Goal: Information Seeking & Learning: Learn about a topic

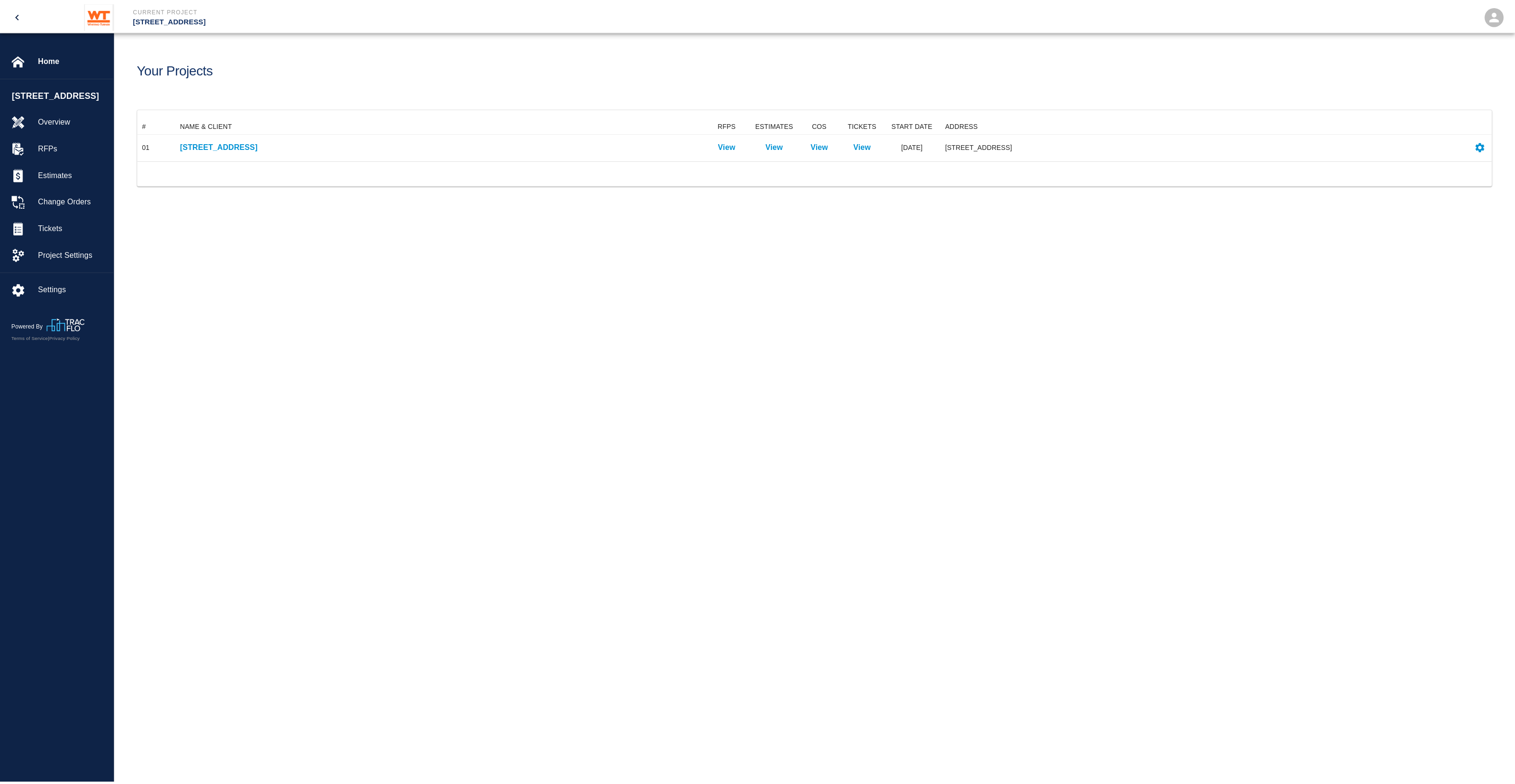
scroll to position [33, 1353]
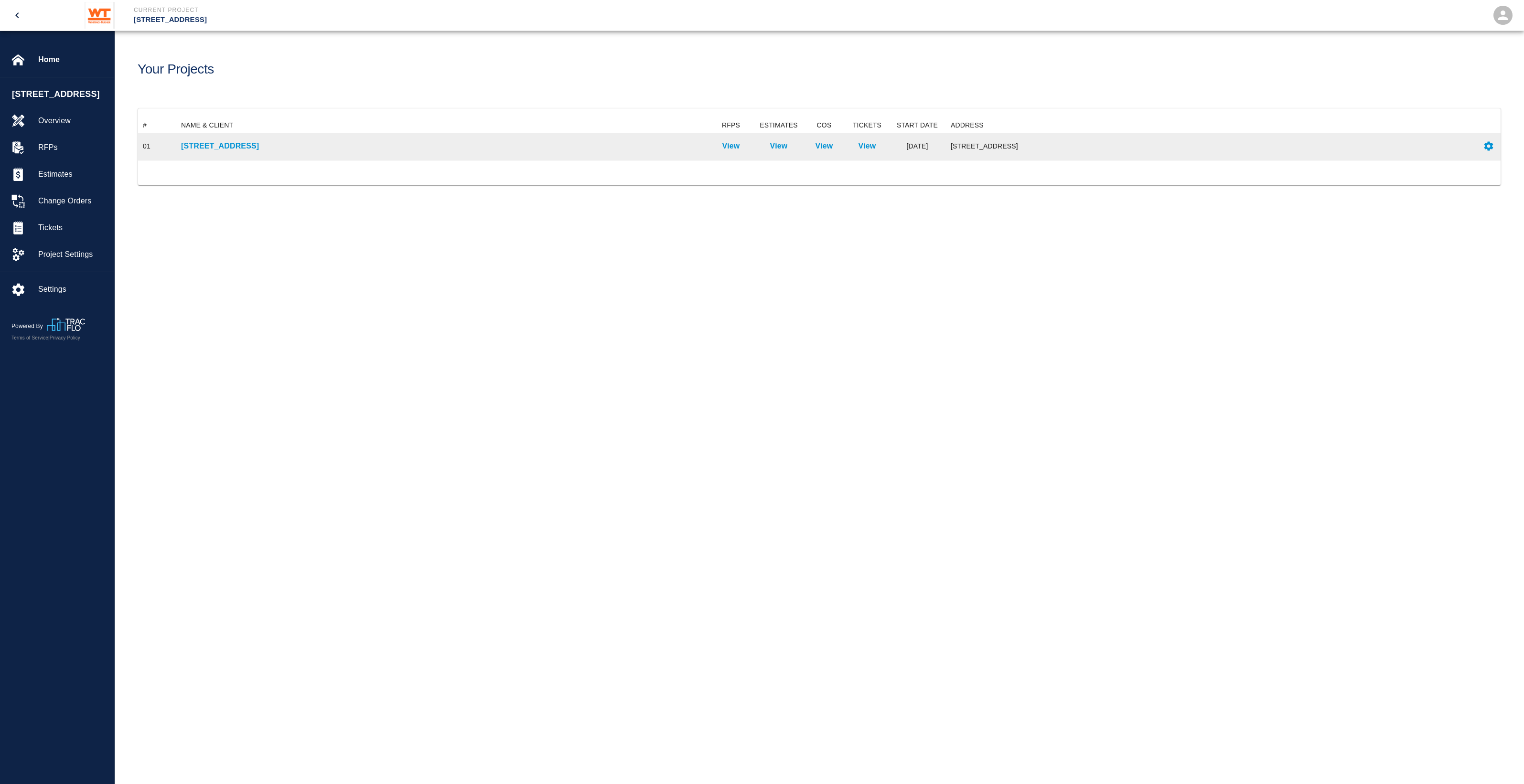
click at [245, 137] on div "[STREET_ADDRESS]" at bounding box center [441, 146] width 531 height 27
click at [247, 146] on p "[STREET_ADDRESS]" at bounding box center [441, 146] width 521 height 11
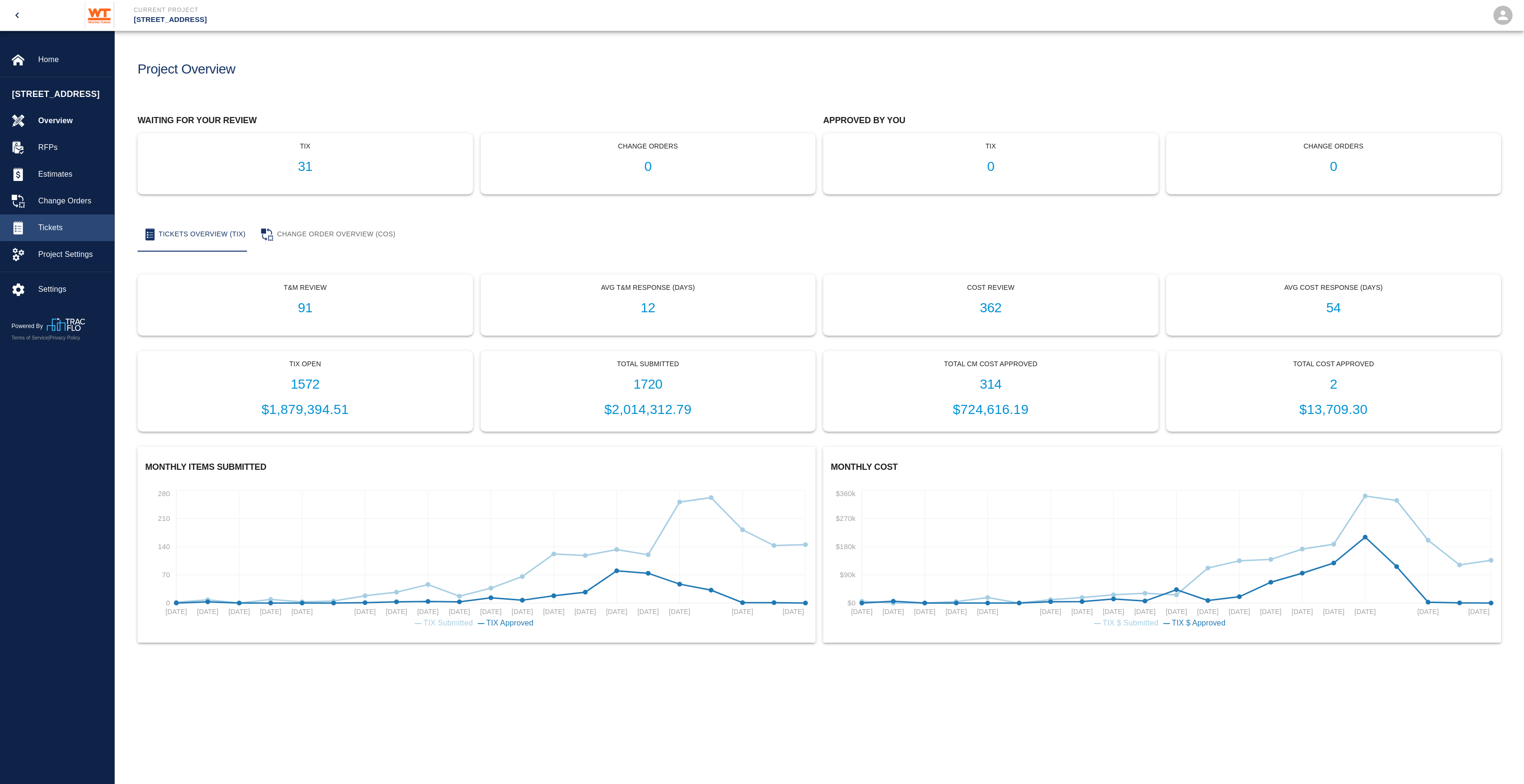
click at [92, 231] on div "Tickets" at bounding box center [57, 228] width 114 height 27
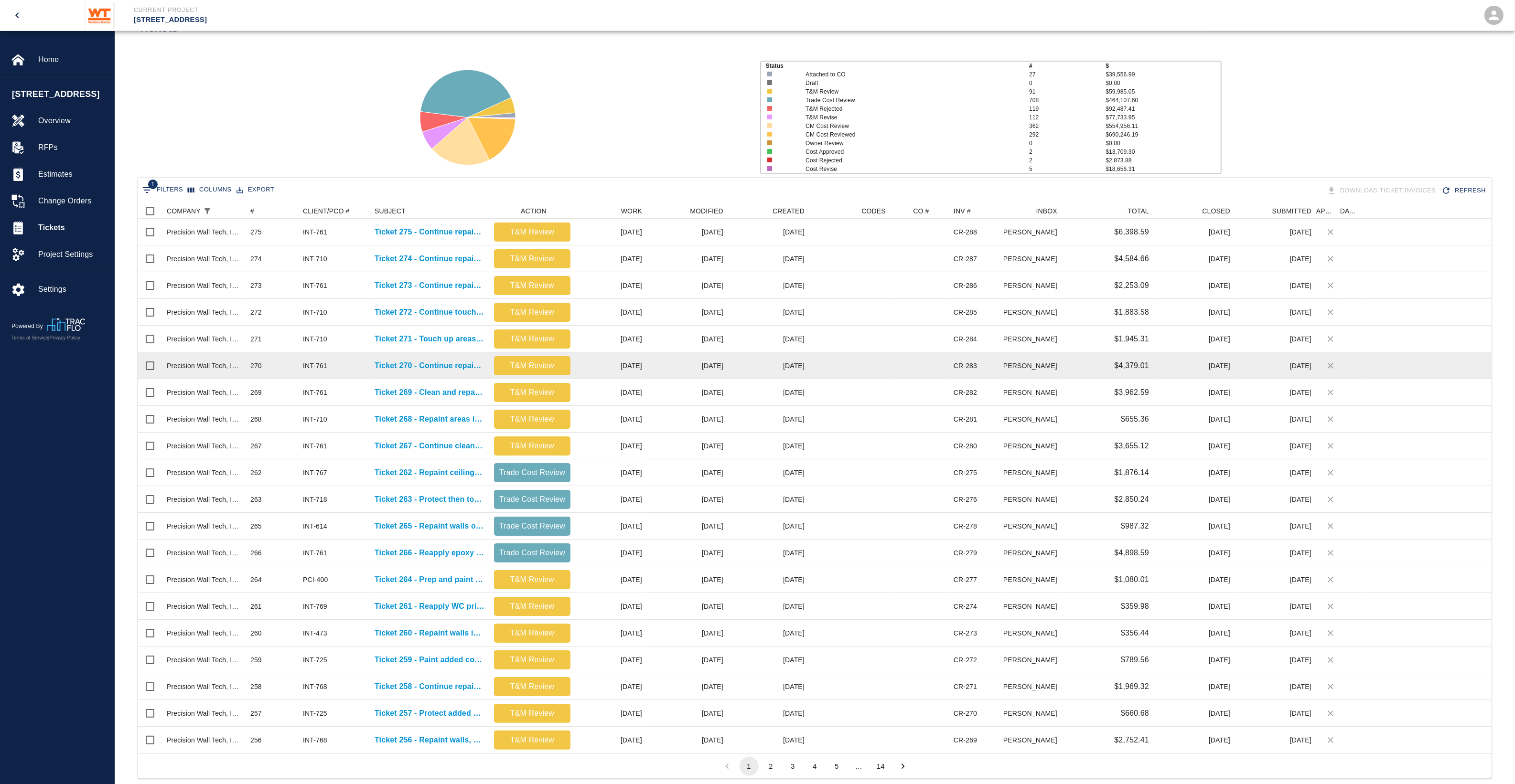
scroll to position [60, 0]
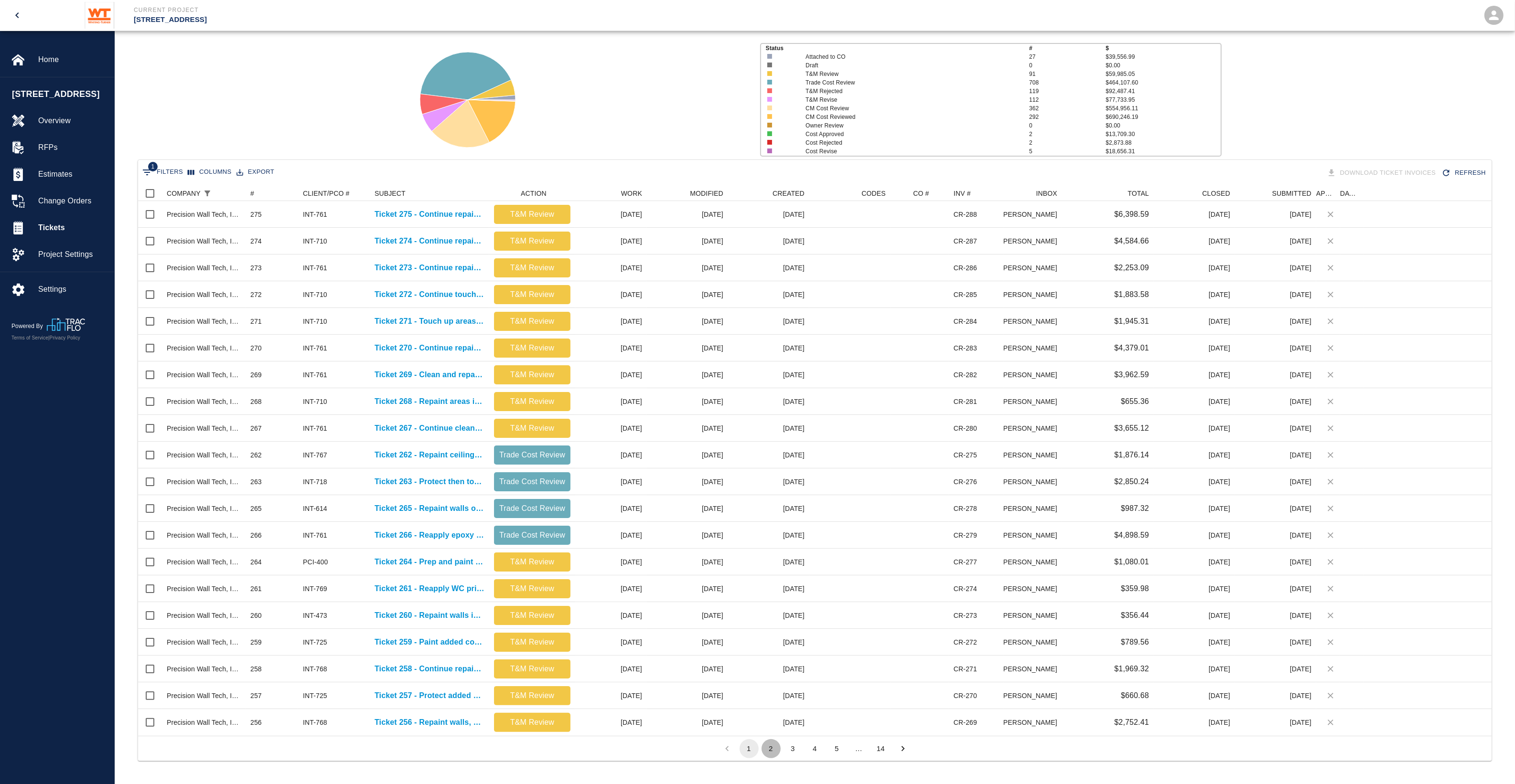
click at [770, 751] on button "2" at bounding box center [771, 749] width 19 height 19
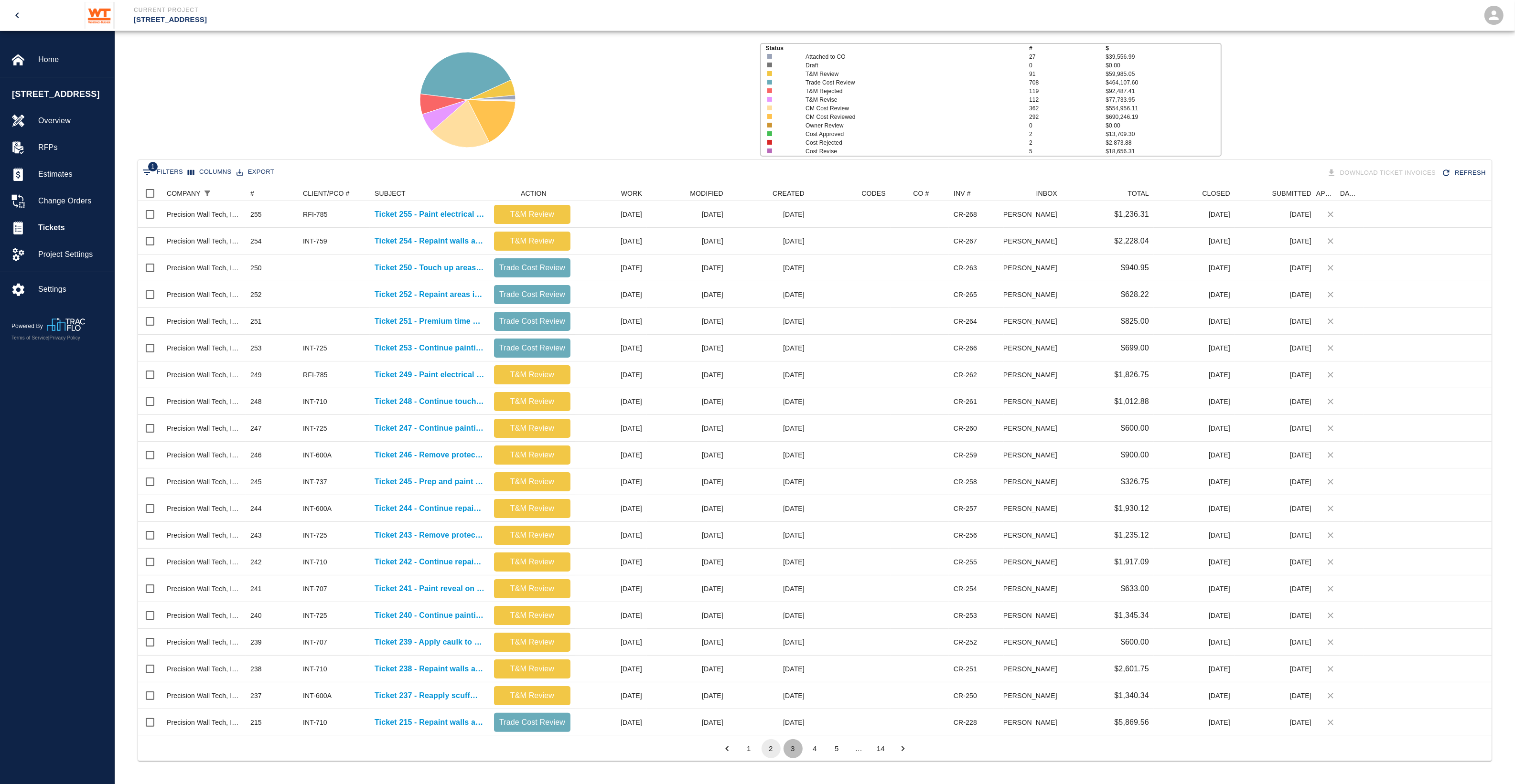
click at [798, 745] on button "3" at bounding box center [793, 749] width 19 height 19
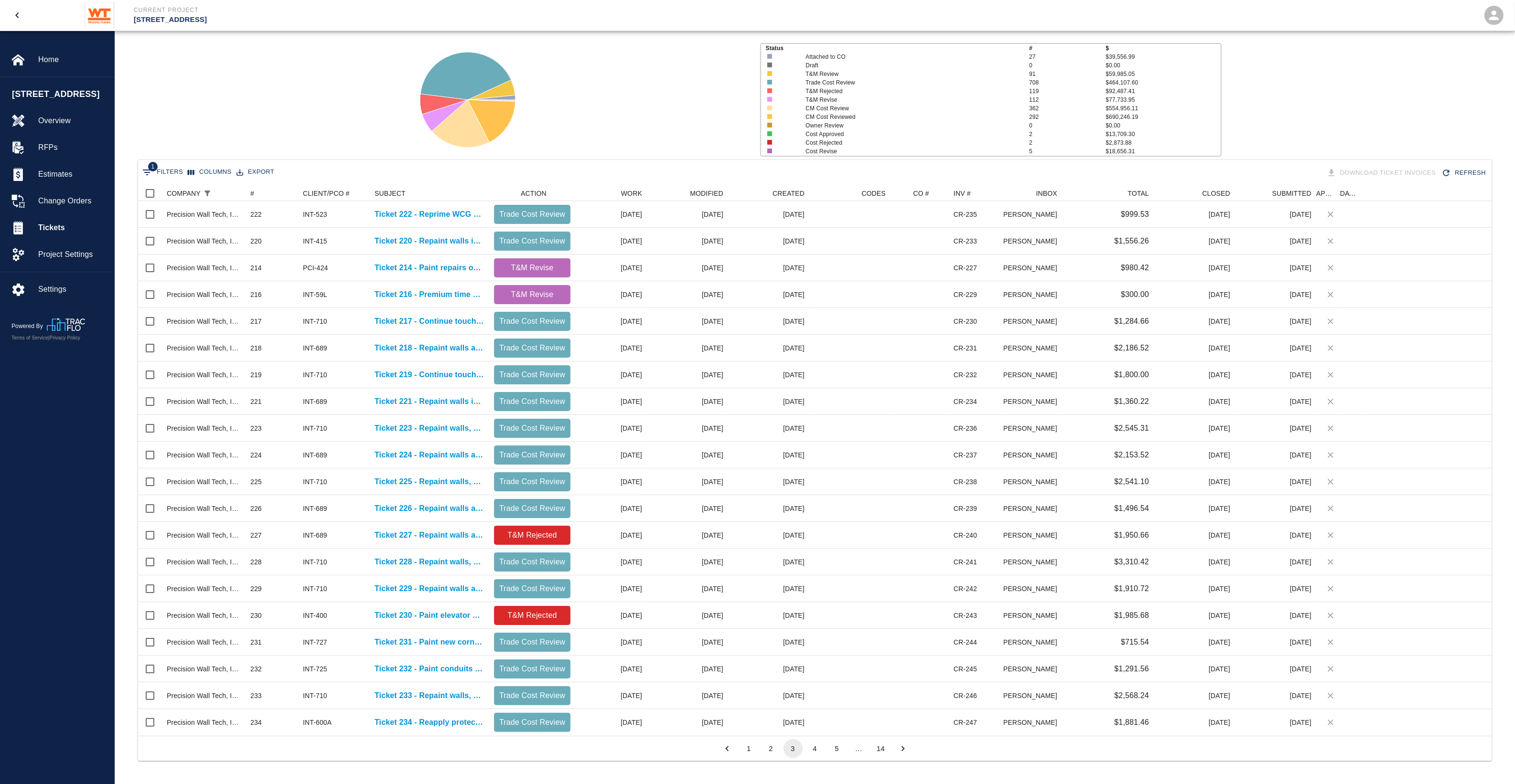
click at [817, 751] on button "4" at bounding box center [815, 749] width 19 height 19
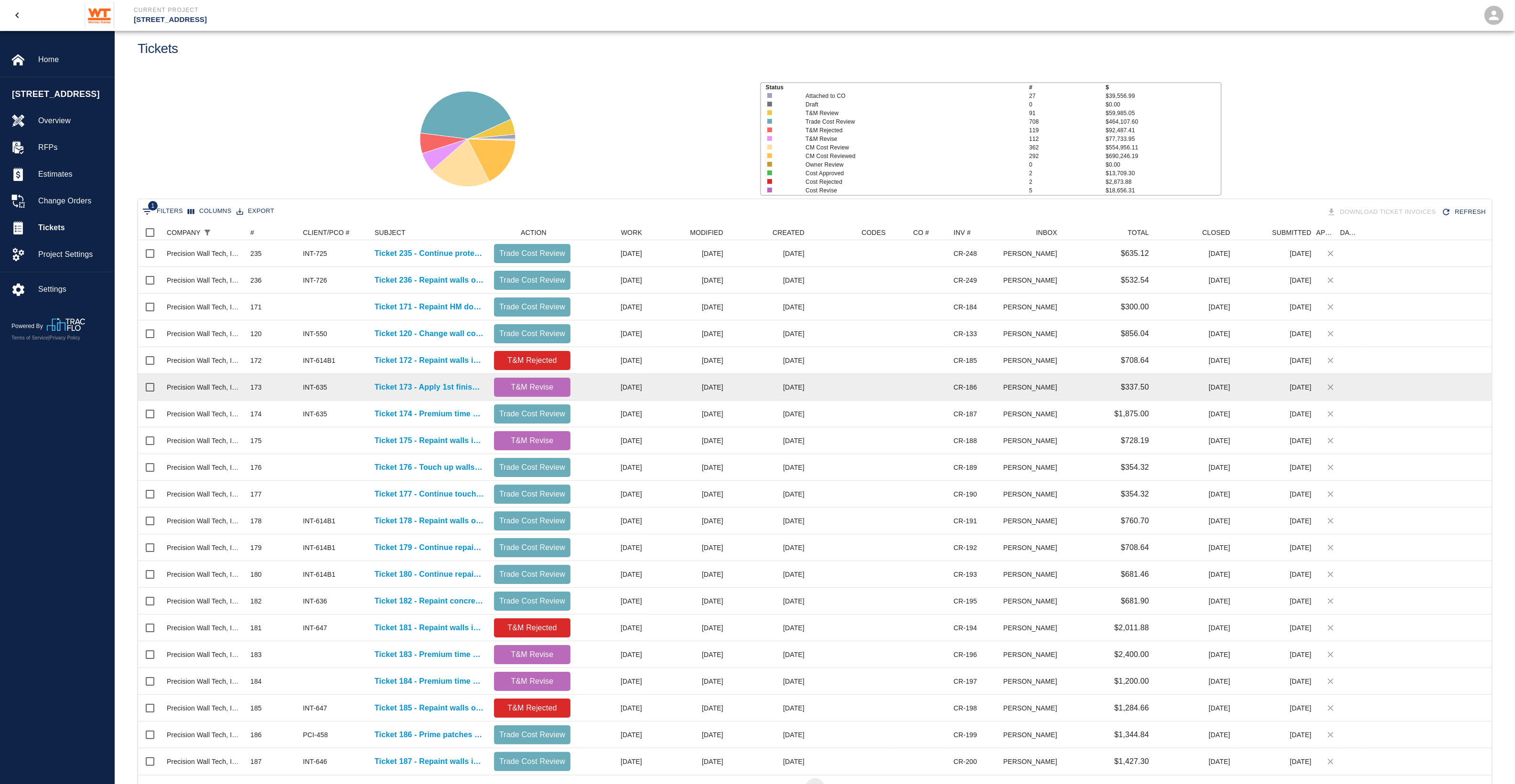
scroll to position [0, 0]
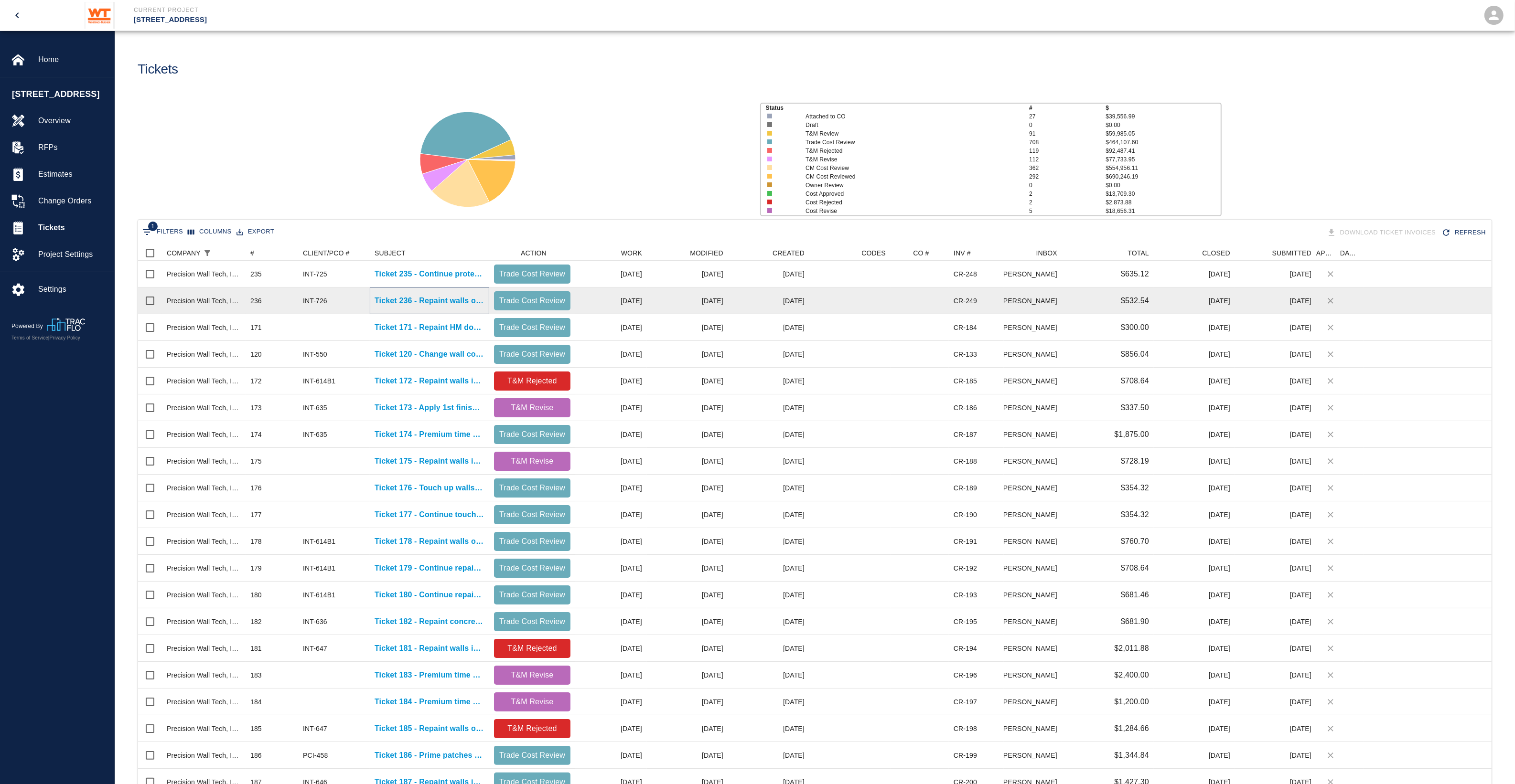
click at [386, 298] on p "Ticket 236 - Repaint walls on floors 2,3,4,5,8" at bounding box center [429, 301] width 110 height 11
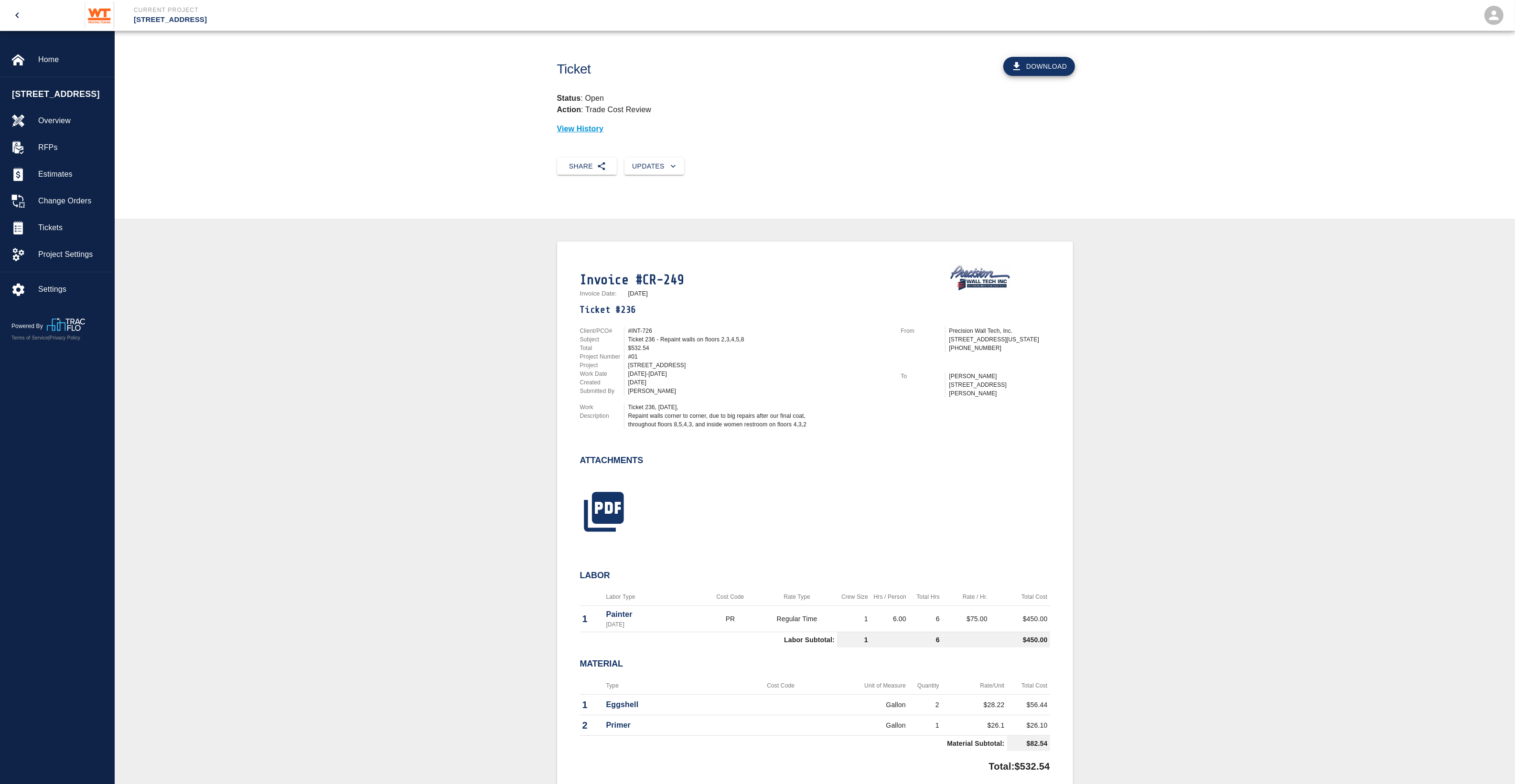
click at [719, 424] on div "Ticket 236, [DATE], Repaint walls corner to corner, due to big repairs after ou…" at bounding box center [758, 416] width 261 height 26
click at [15, 10] on icon "open drawer" at bounding box center [17, 15] width 11 height 11
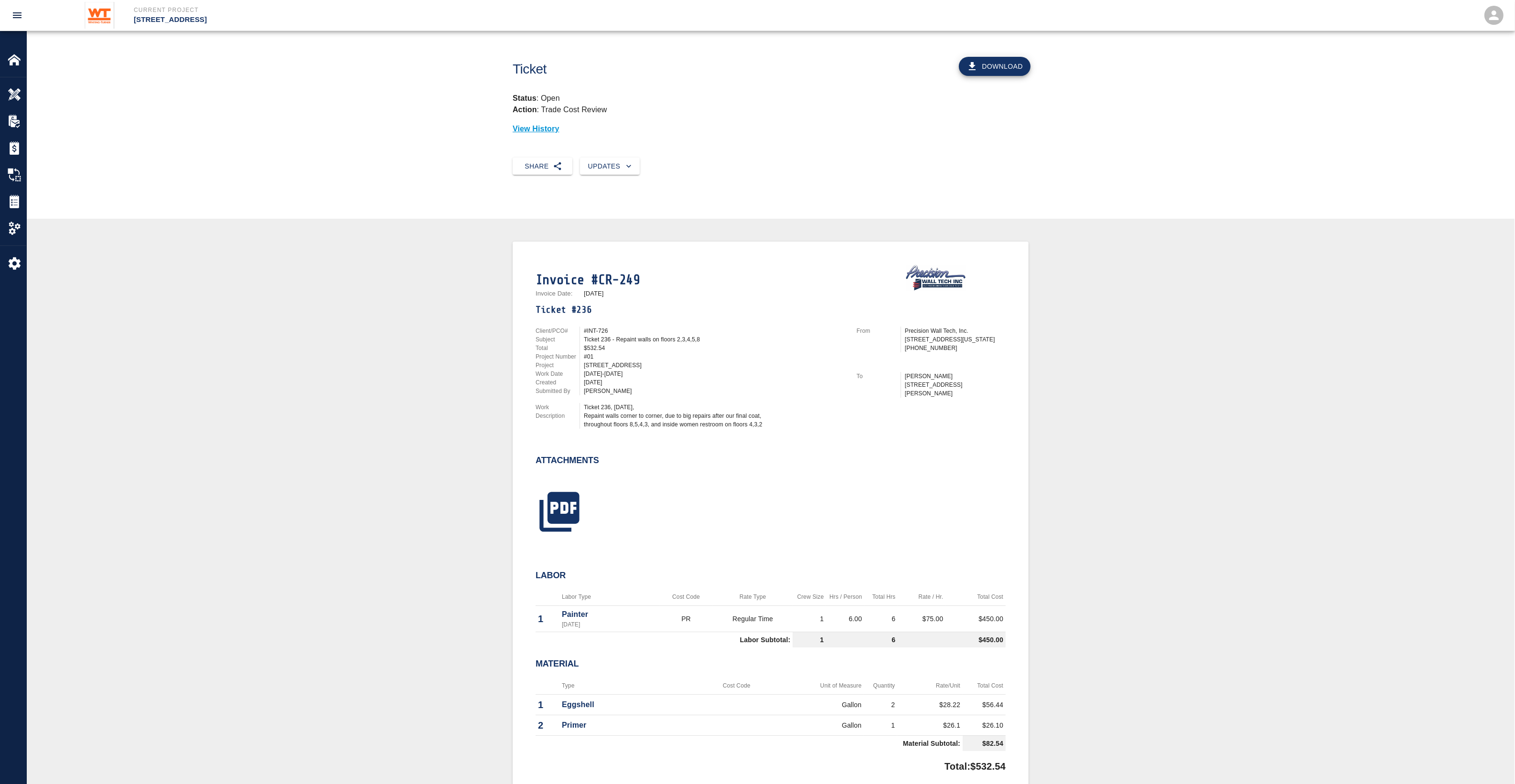
click at [15, 10] on icon "open drawer" at bounding box center [17, 15] width 11 height 11
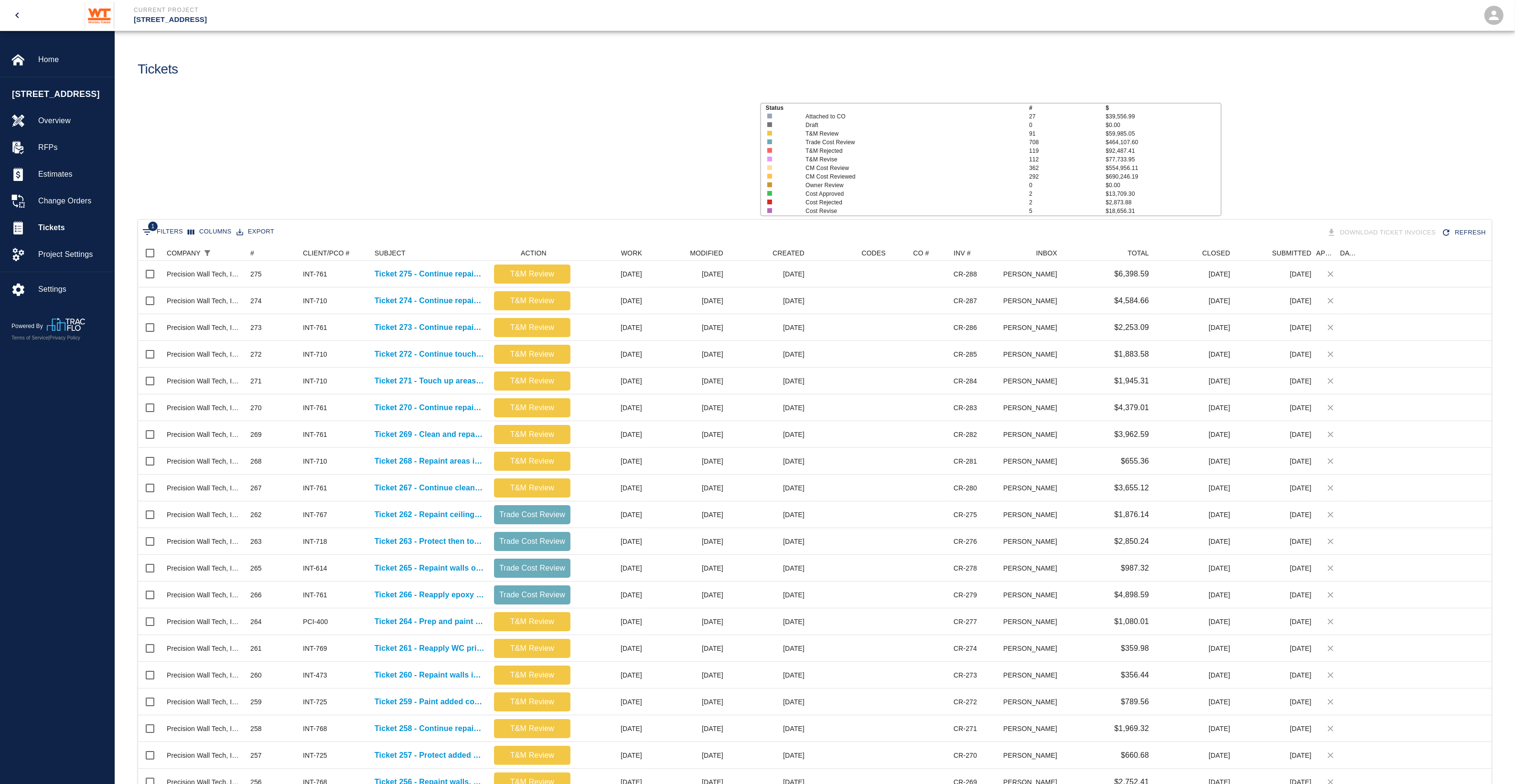
scroll to position [541, 1344]
click at [251, 230] on button "Export" at bounding box center [255, 231] width 43 height 15
click at [252, 248] on li "Download as CSV" at bounding box center [268, 251] width 78 height 17
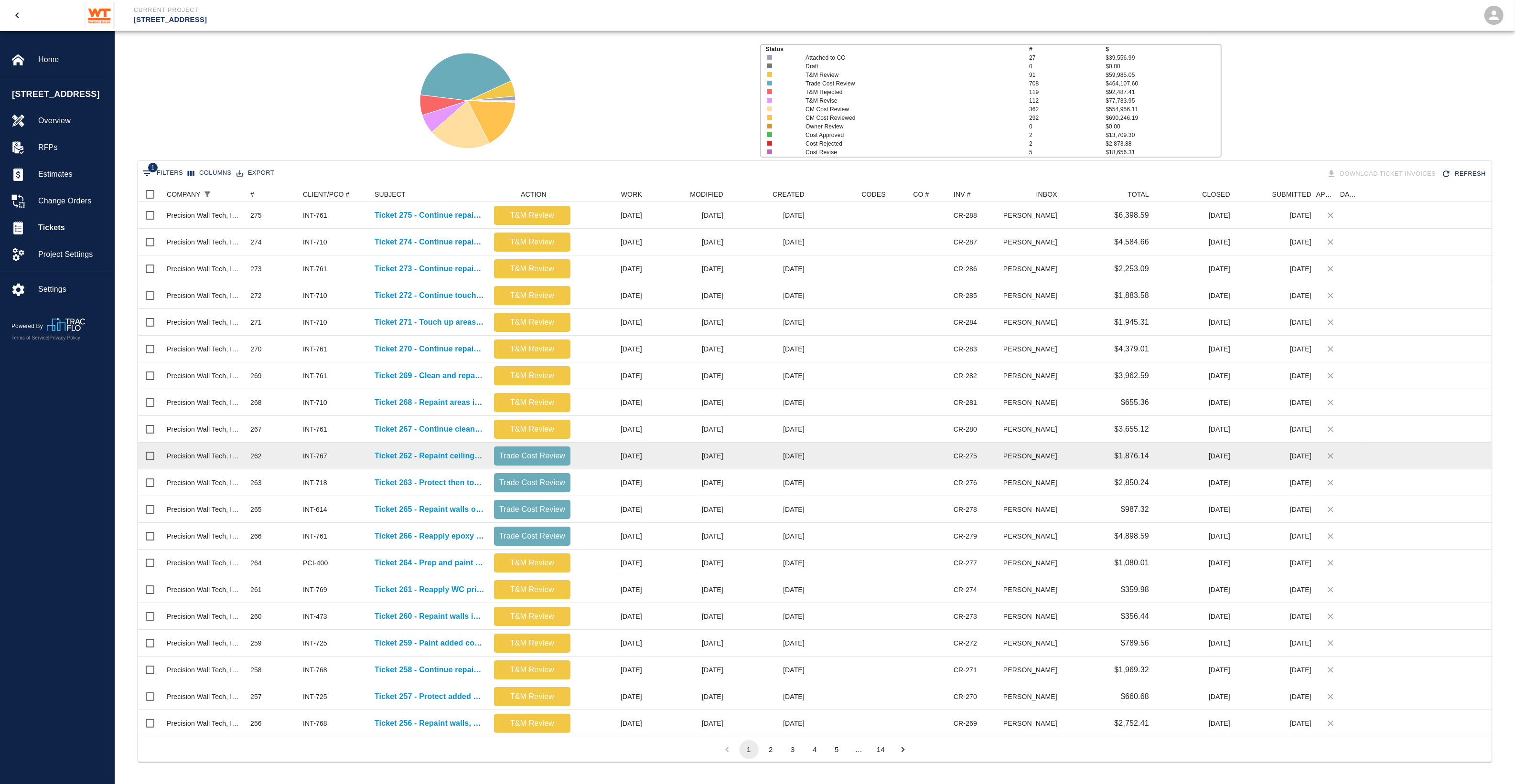
scroll to position [60, 0]
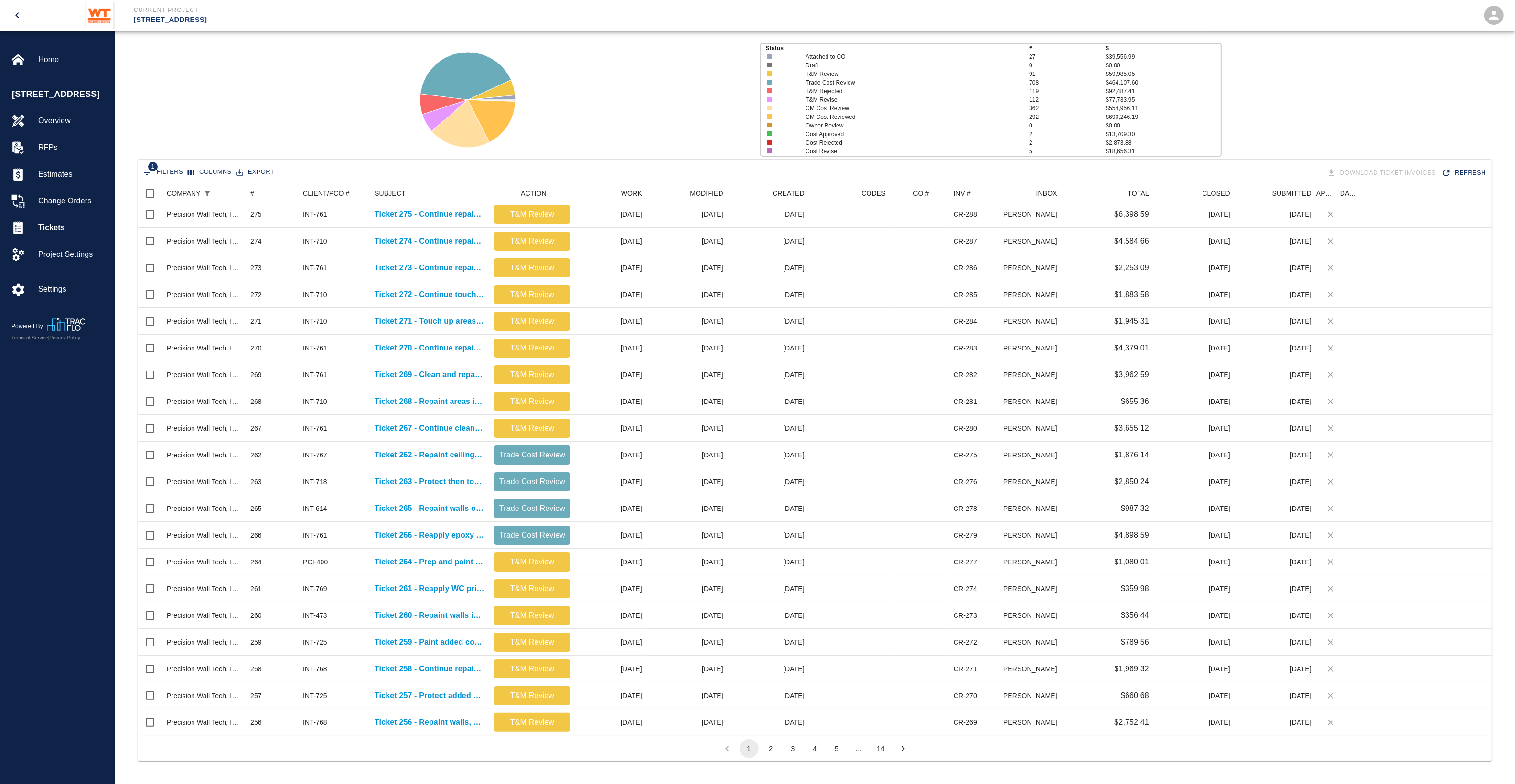
drag, startPoint x: 767, startPoint y: 745, endPoint x: 777, endPoint y: 747, distance: 10.2
click at [767, 745] on button "2" at bounding box center [771, 749] width 19 height 19
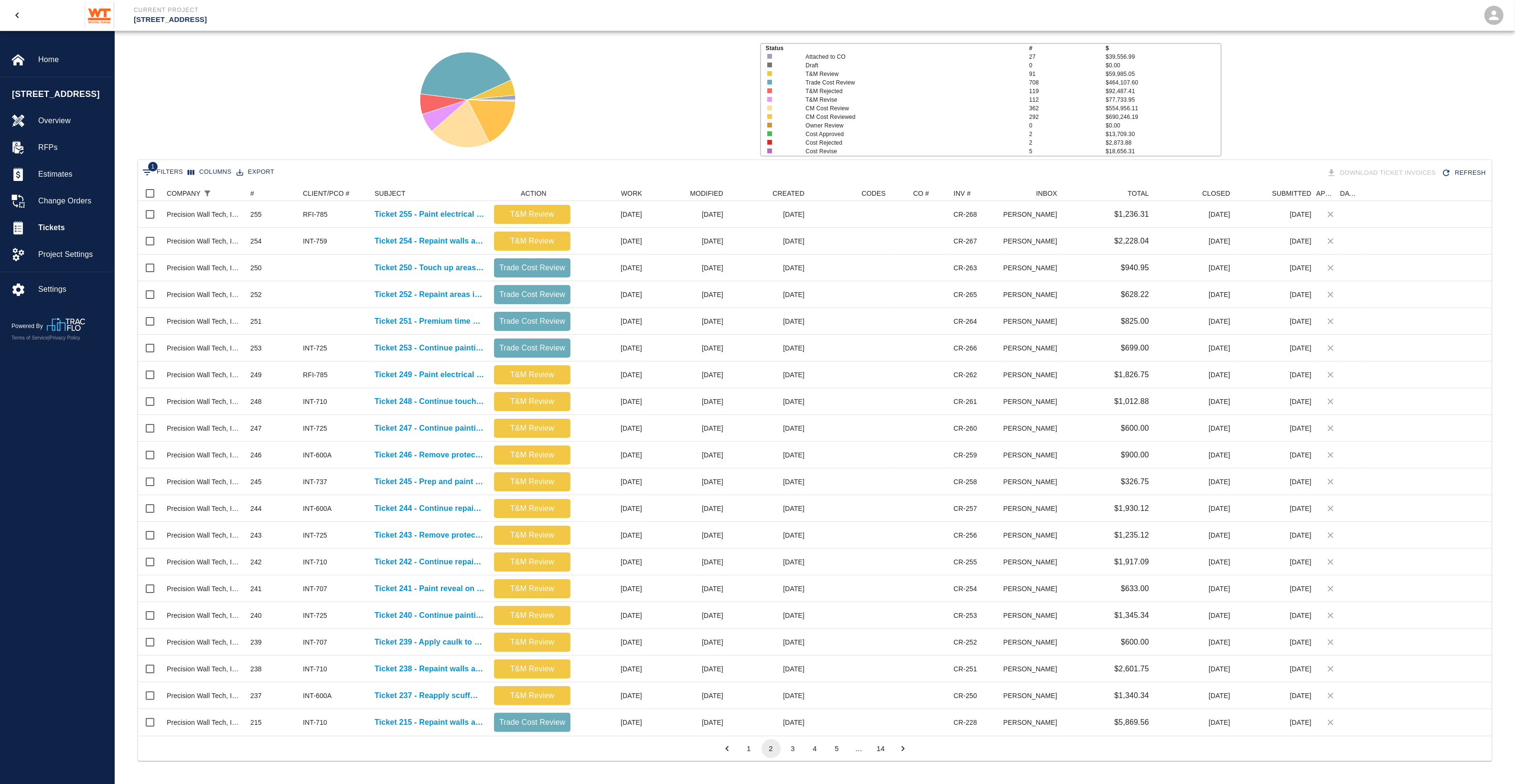
click at [800, 748] on button "3" at bounding box center [793, 749] width 19 height 19
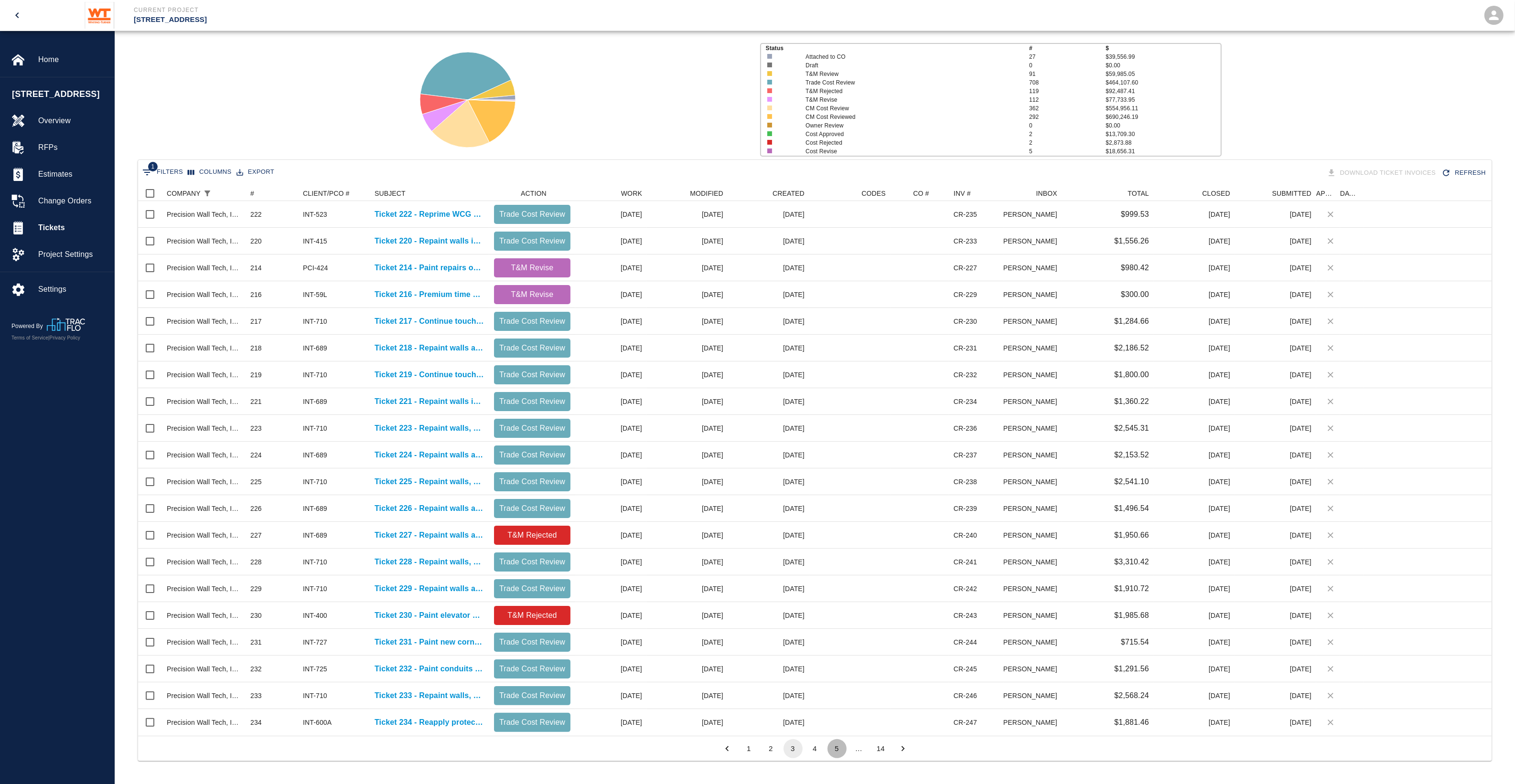
click at [830, 748] on button "5" at bounding box center [837, 749] width 19 height 19
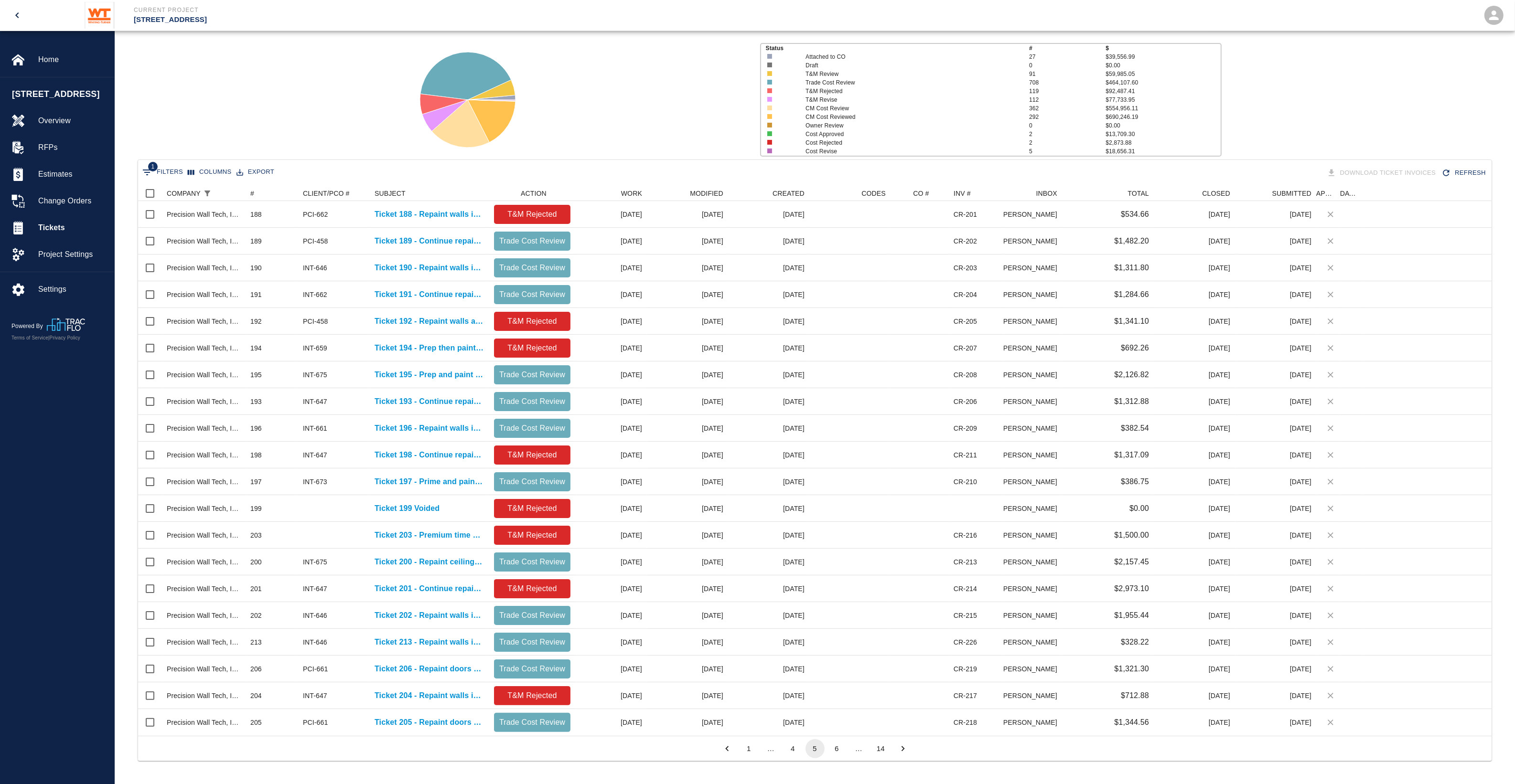
click at [848, 750] on li "…" at bounding box center [859, 748] width 22 height 10
click at [839, 750] on button "6" at bounding box center [837, 749] width 19 height 19
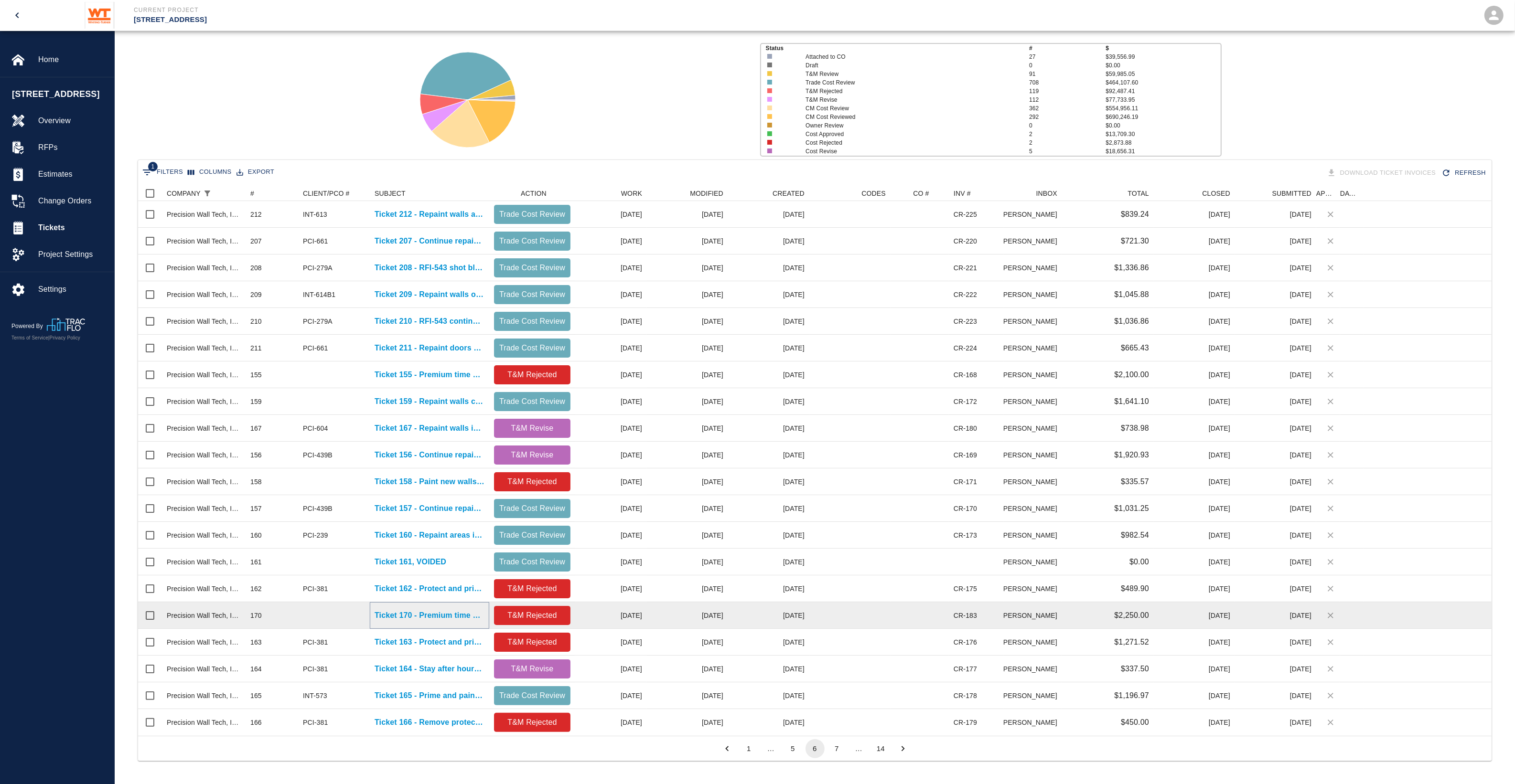
click at [438, 617] on p "Ticket 170 - Premium time work, on levels G1, G2, 9, and PH" at bounding box center [429, 615] width 110 height 11
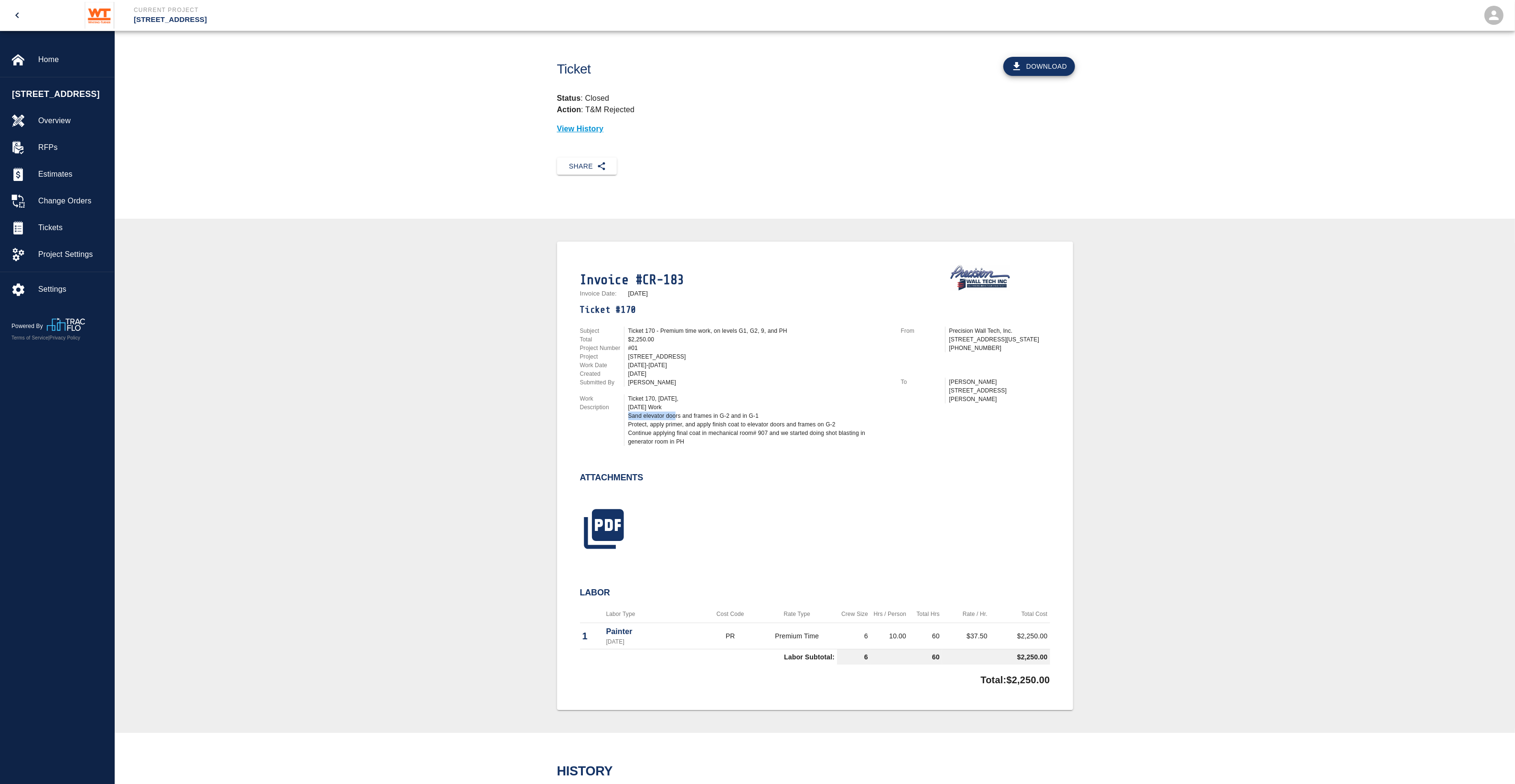
drag, startPoint x: 660, startPoint y: 409, endPoint x: 667, endPoint y: 415, distance: 9.2
click at [667, 415] on div "Ticket 170, [DATE], [DATE] Work Sand elevator doors and frames in G-2 and in G-…" at bounding box center [758, 421] width 261 height 52
drag, startPoint x: 667, startPoint y: 415, endPoint x: 661, endPoint y: 434, distance: 19.9
click at [661, 434] on div "Ticket 170, [DATE], [DATE] Work Sand elevator doors and frames in G-2 and in G-…" at bounding box center [758, 421] width 261 height 52
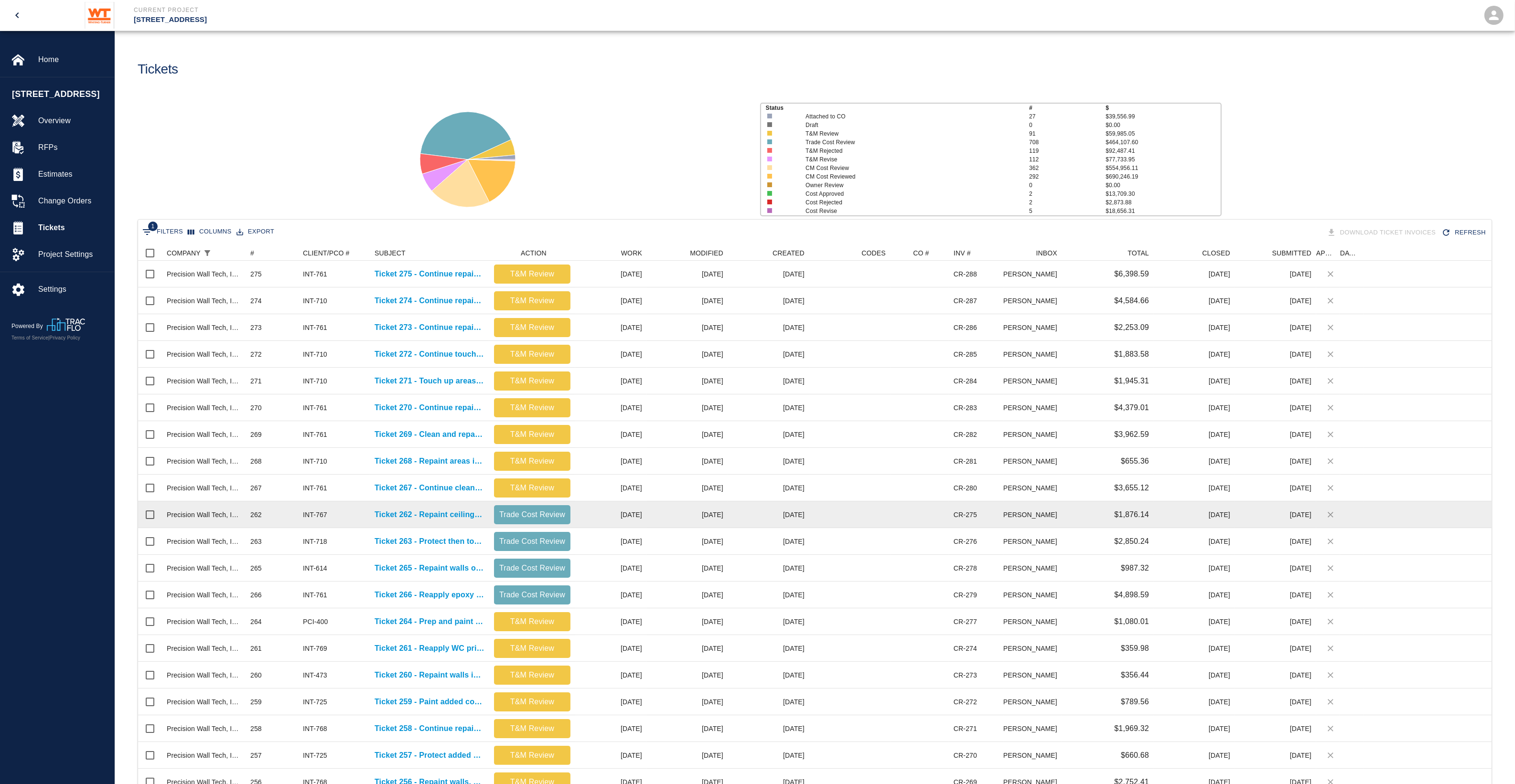
scroll to position [60, 0]
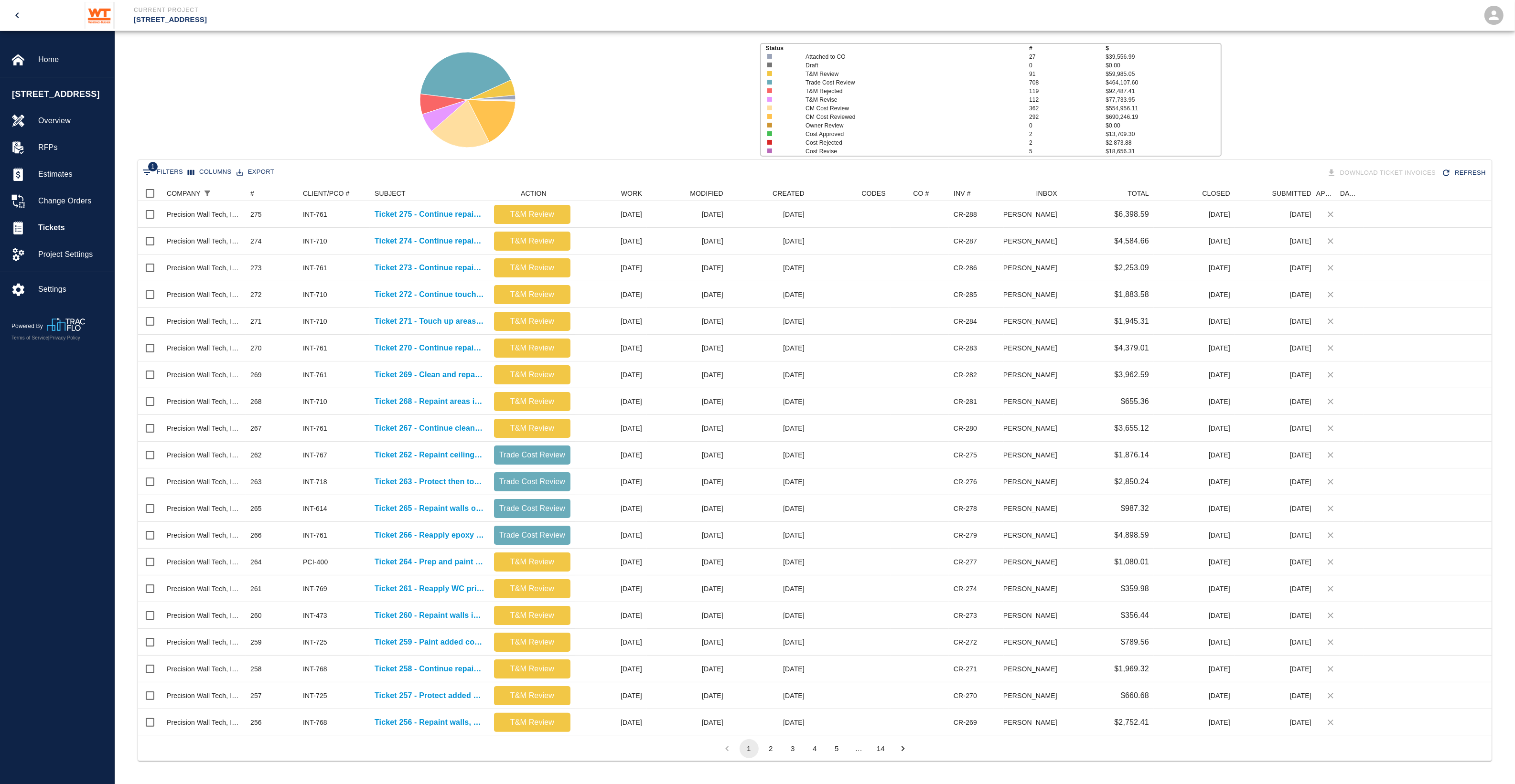
click at [776, 745] on button "2" at bounding box center [771, 749] width 19 height 19
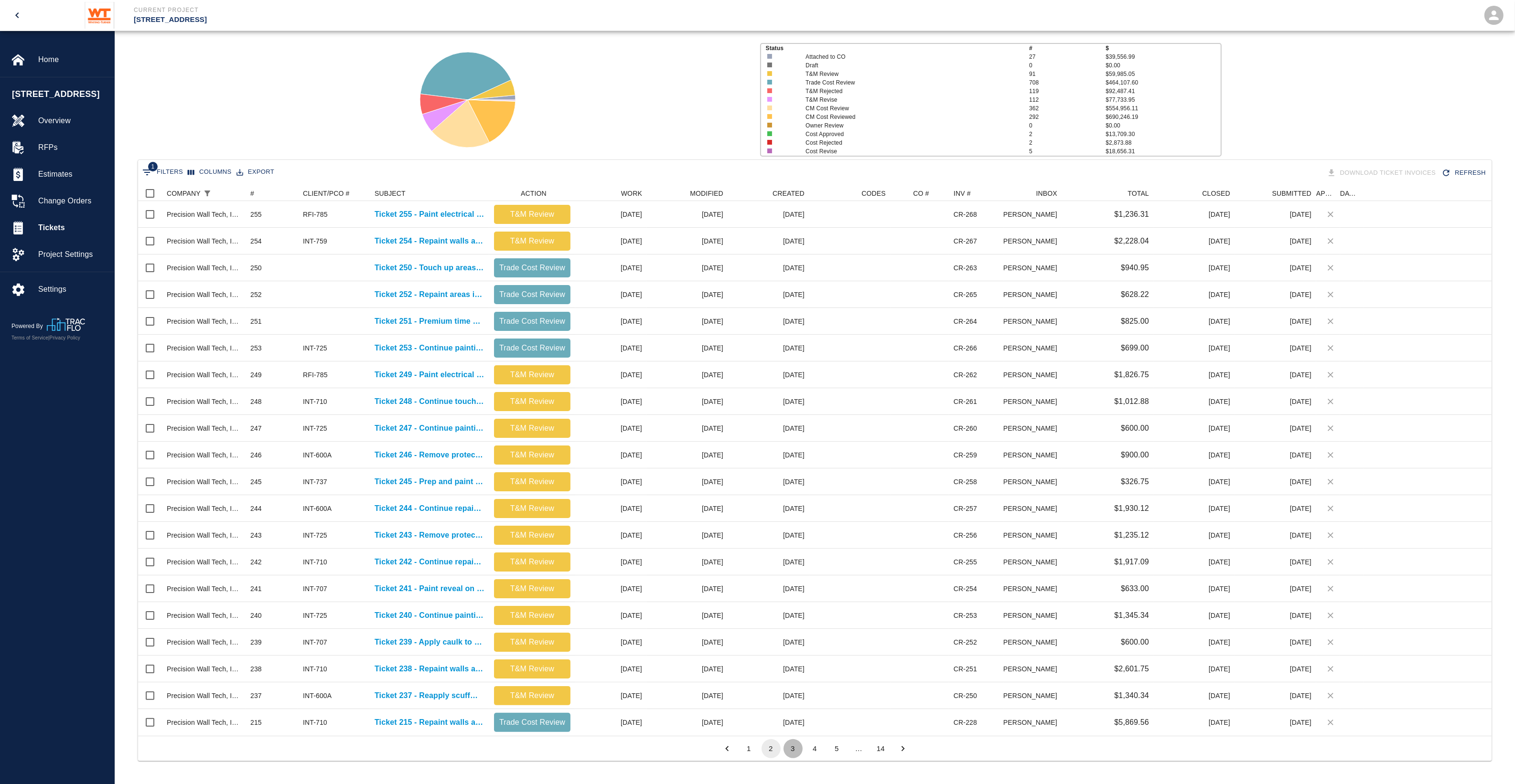
click at [799, 745] on button "3" at bounding box center [793, 749] width 19 height 19
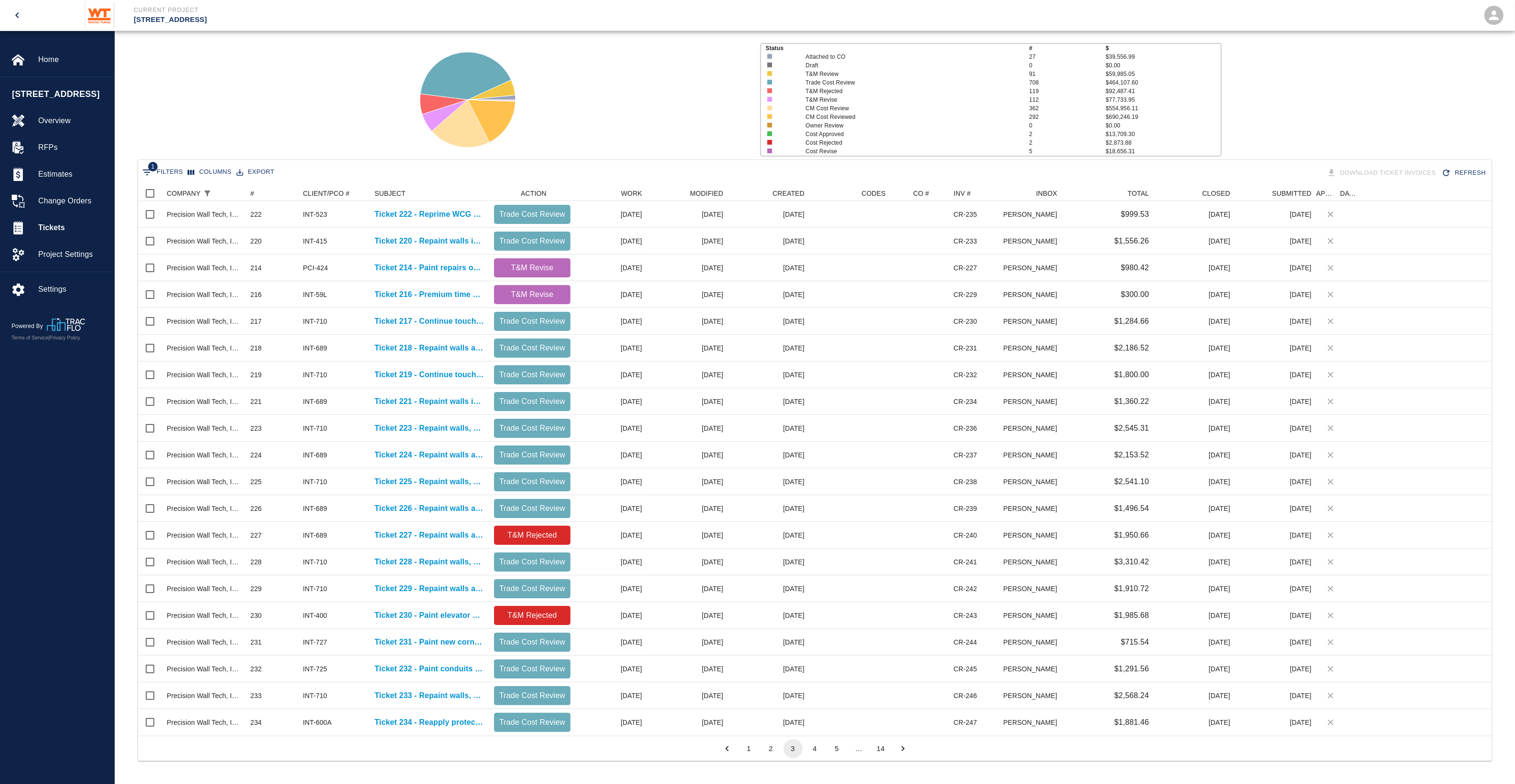
click at [819, 747] on button "4" at bounding box center [815, 749] width 19 height 19
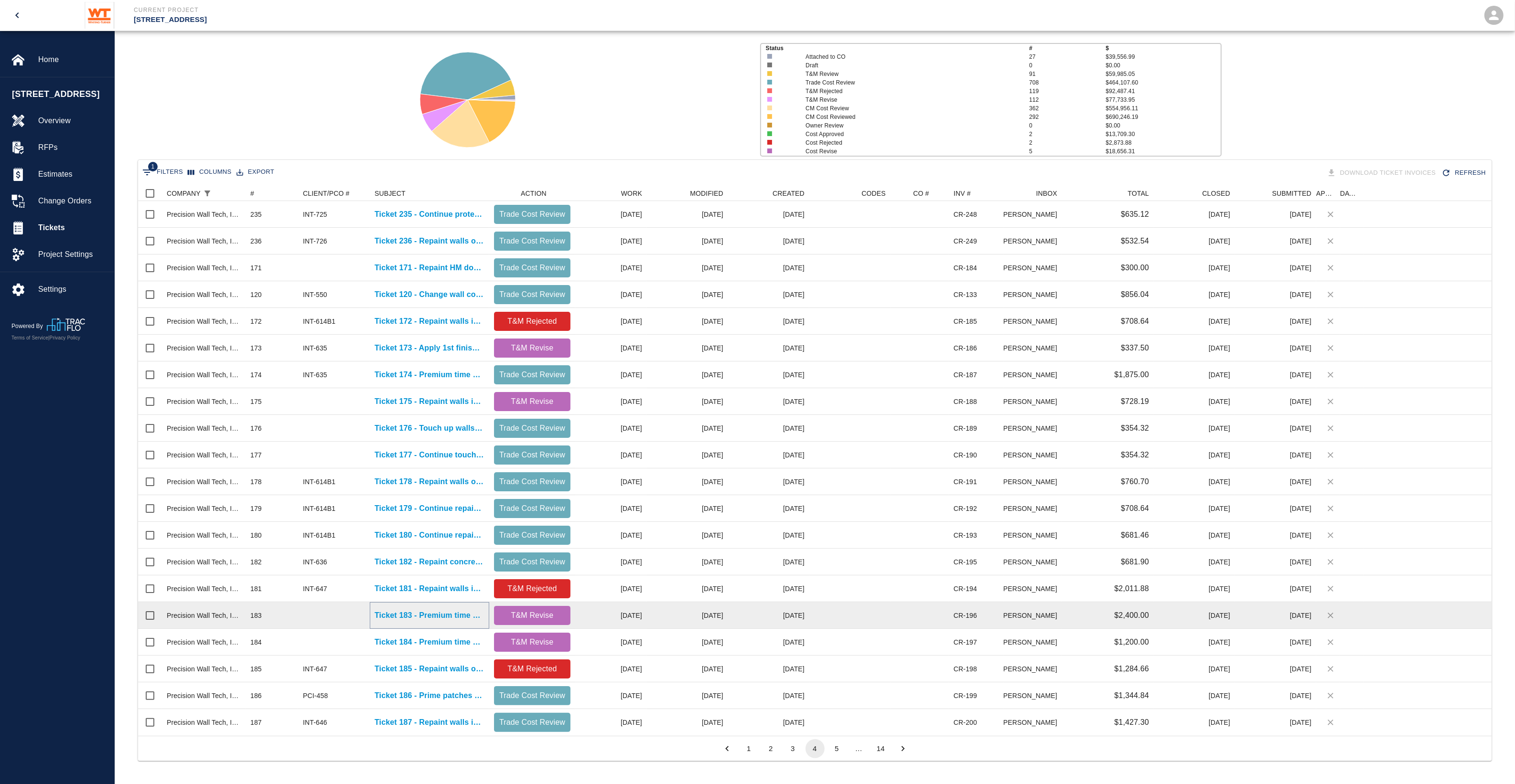
click at [390, 615] on p "Ticket 183 - Premium time work, on G1, B1, and 8th floor" at bounding box center [429, 615] width 110 height 11
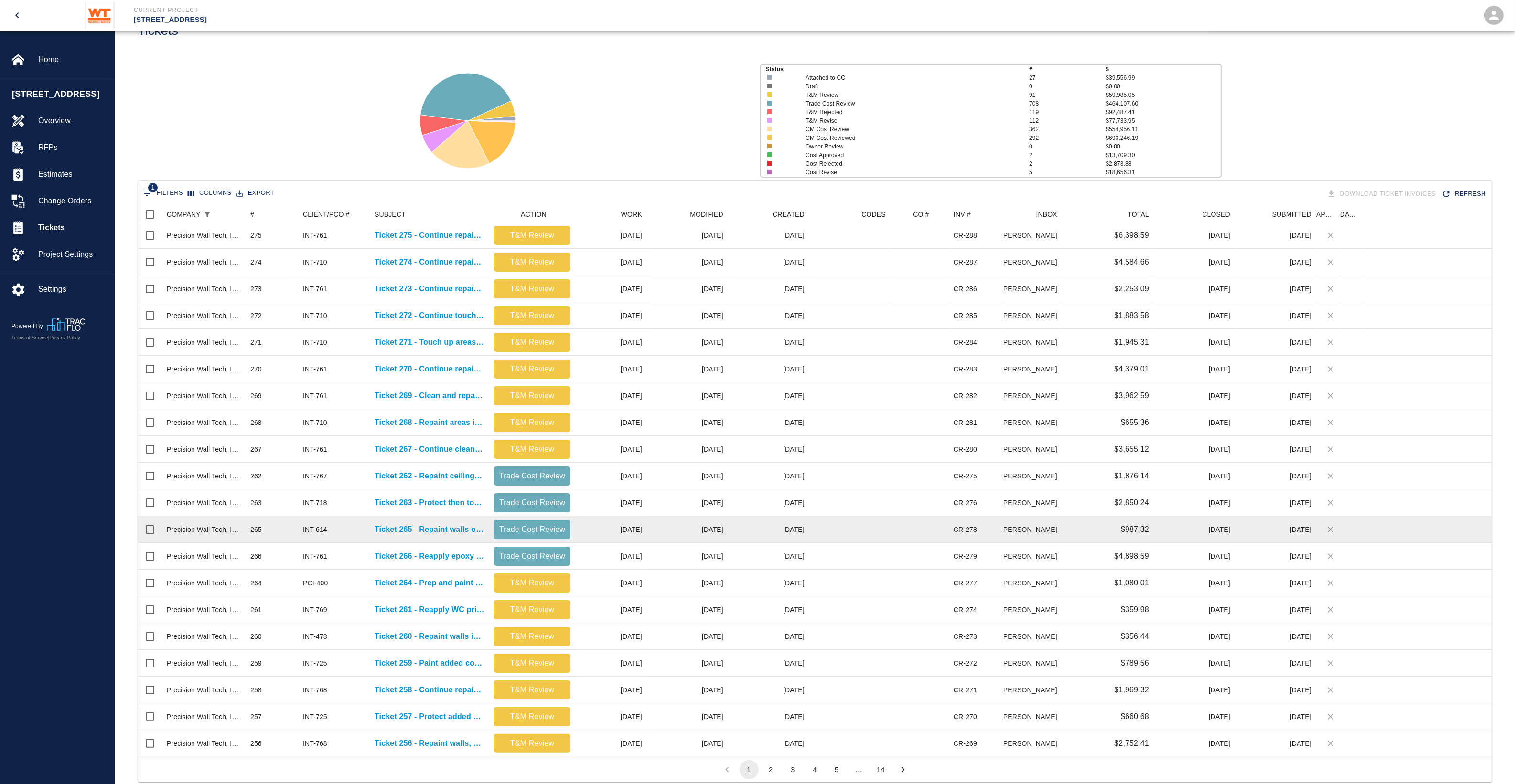
scroll to position [60, 0]
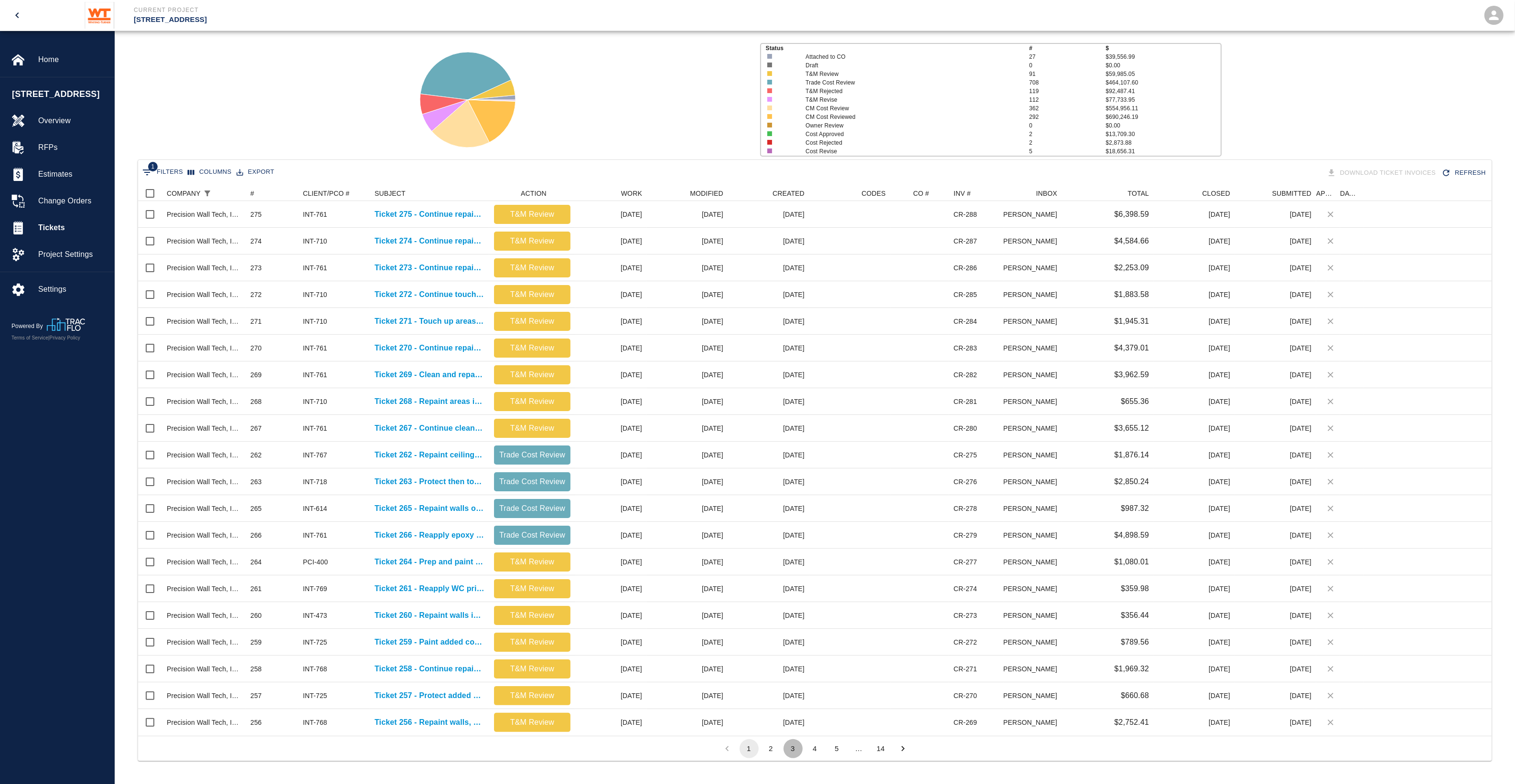
click at [789, 753] on button "3" at bounding box center [793, 749] width 19 height 19
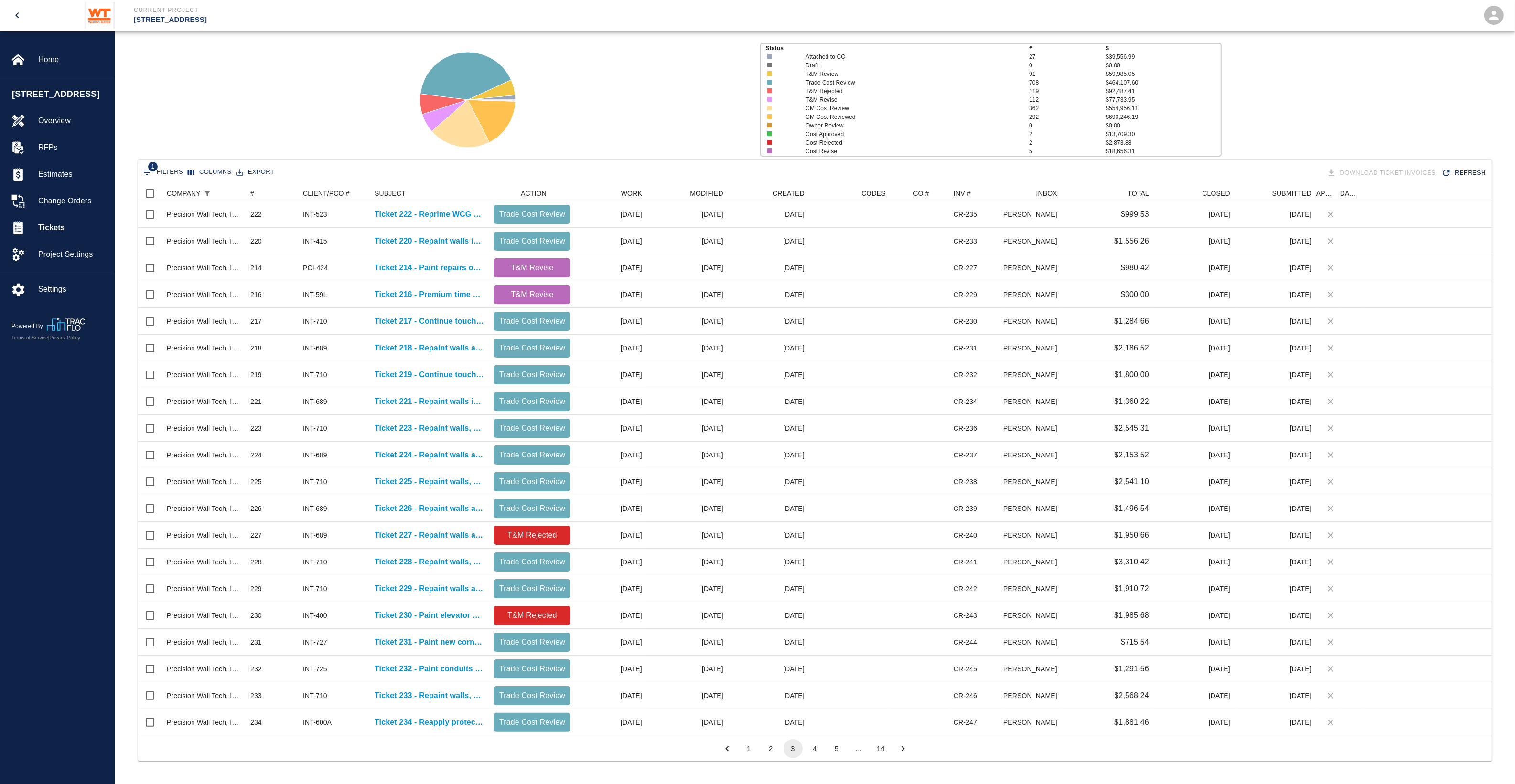
click at [819, 752] on button "4" at bounding box center [815, 749] width 19 height 19
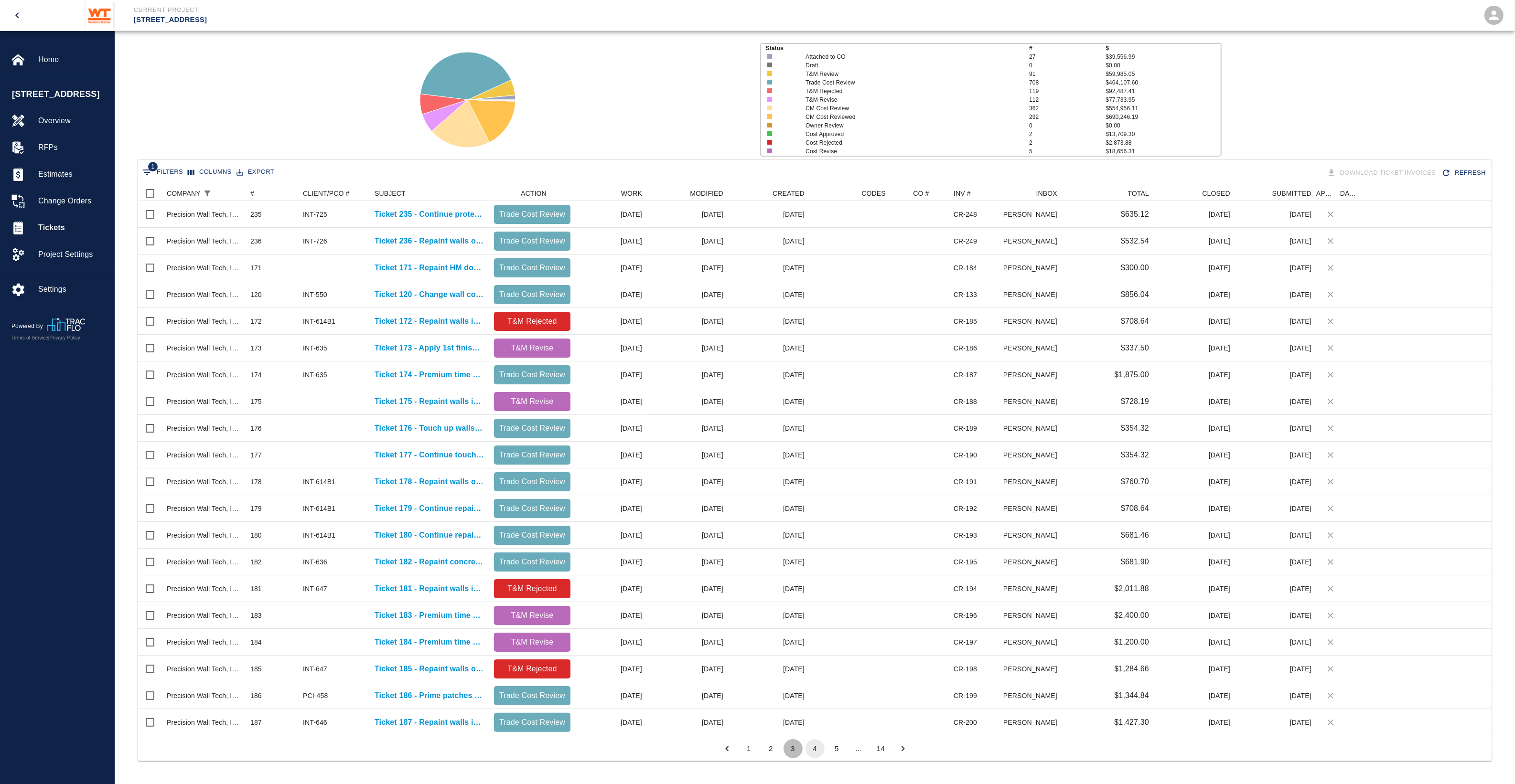
click at [791, 752] on button "3" at bounding box center [793, 749] width 19 height 19
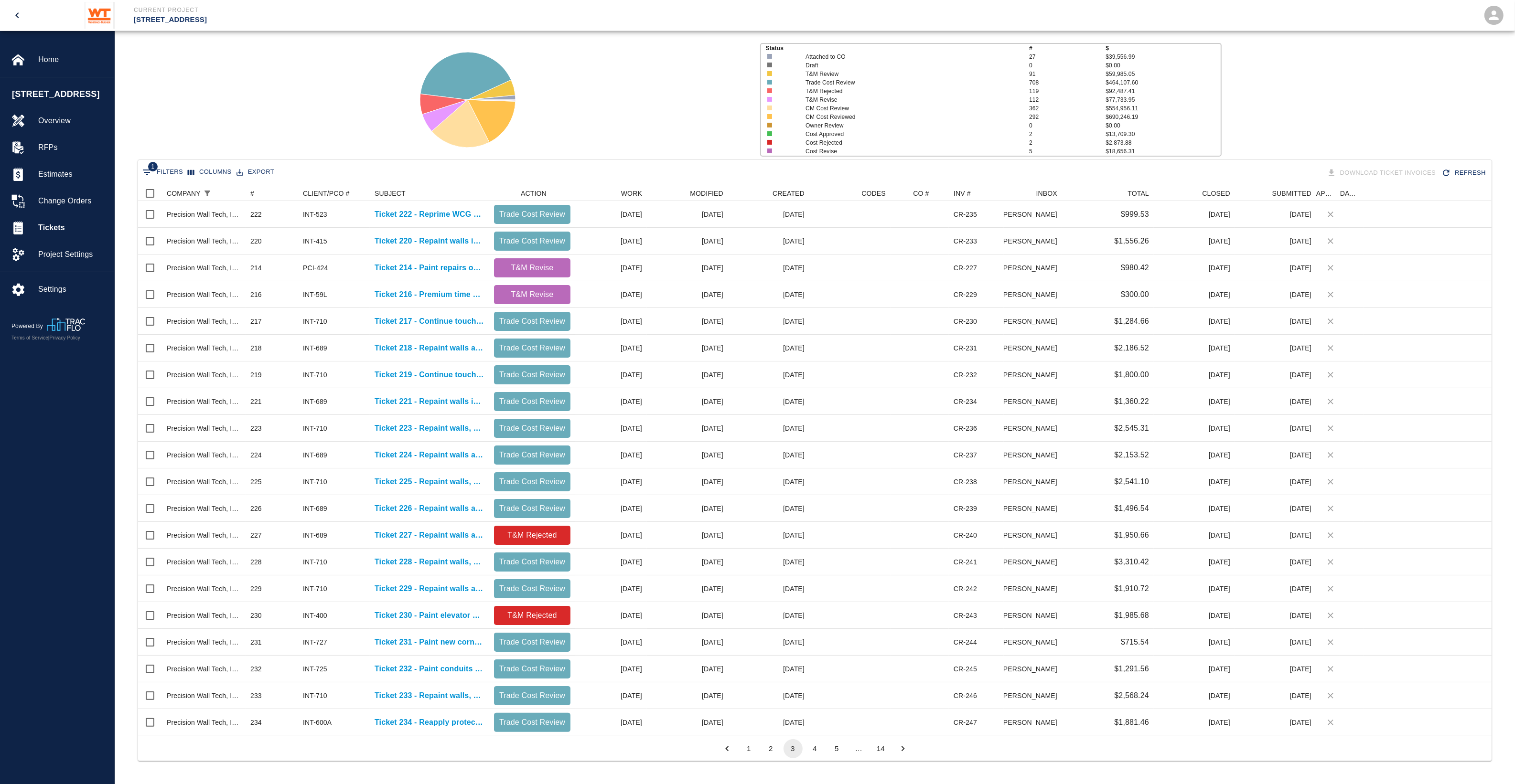
click at [774, 750] on button "2" at bounding box center [771, 749] width 19 height 19
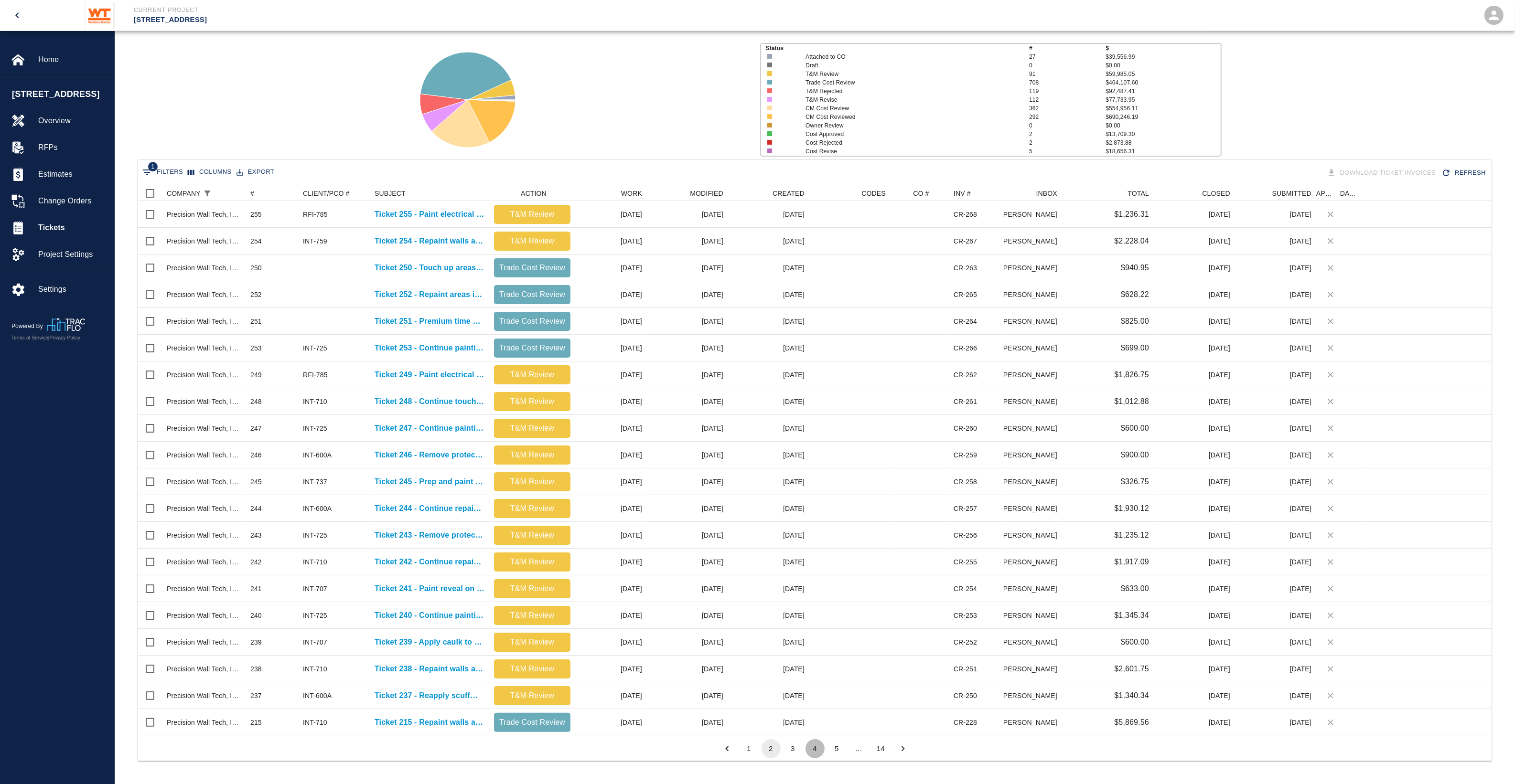
click at [818, 746] on button "4" at bounding box center [815, 749] width 19 height 19
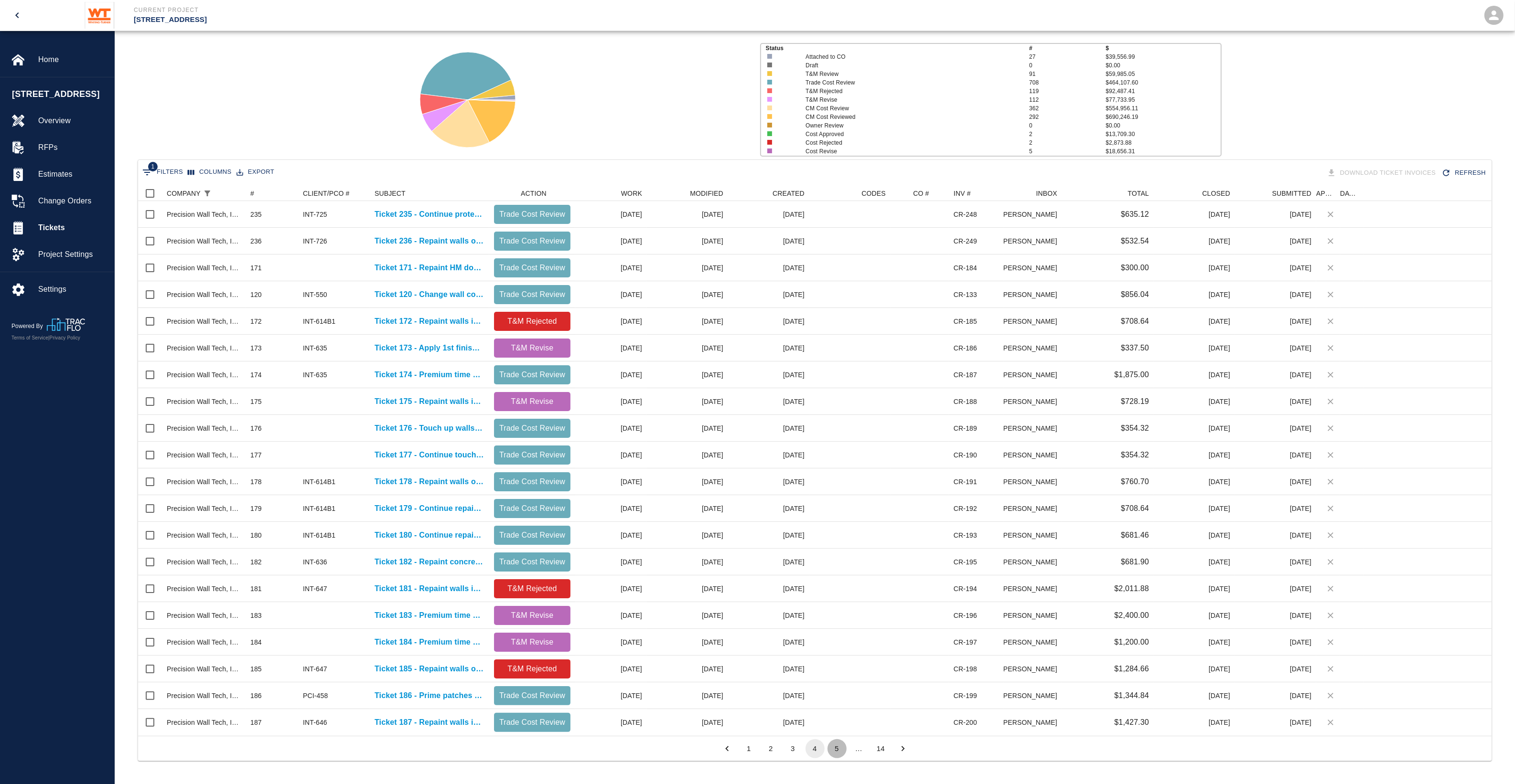
click at [839, 748] on button "5" at bounding box center [837, 749] width 19 height 19
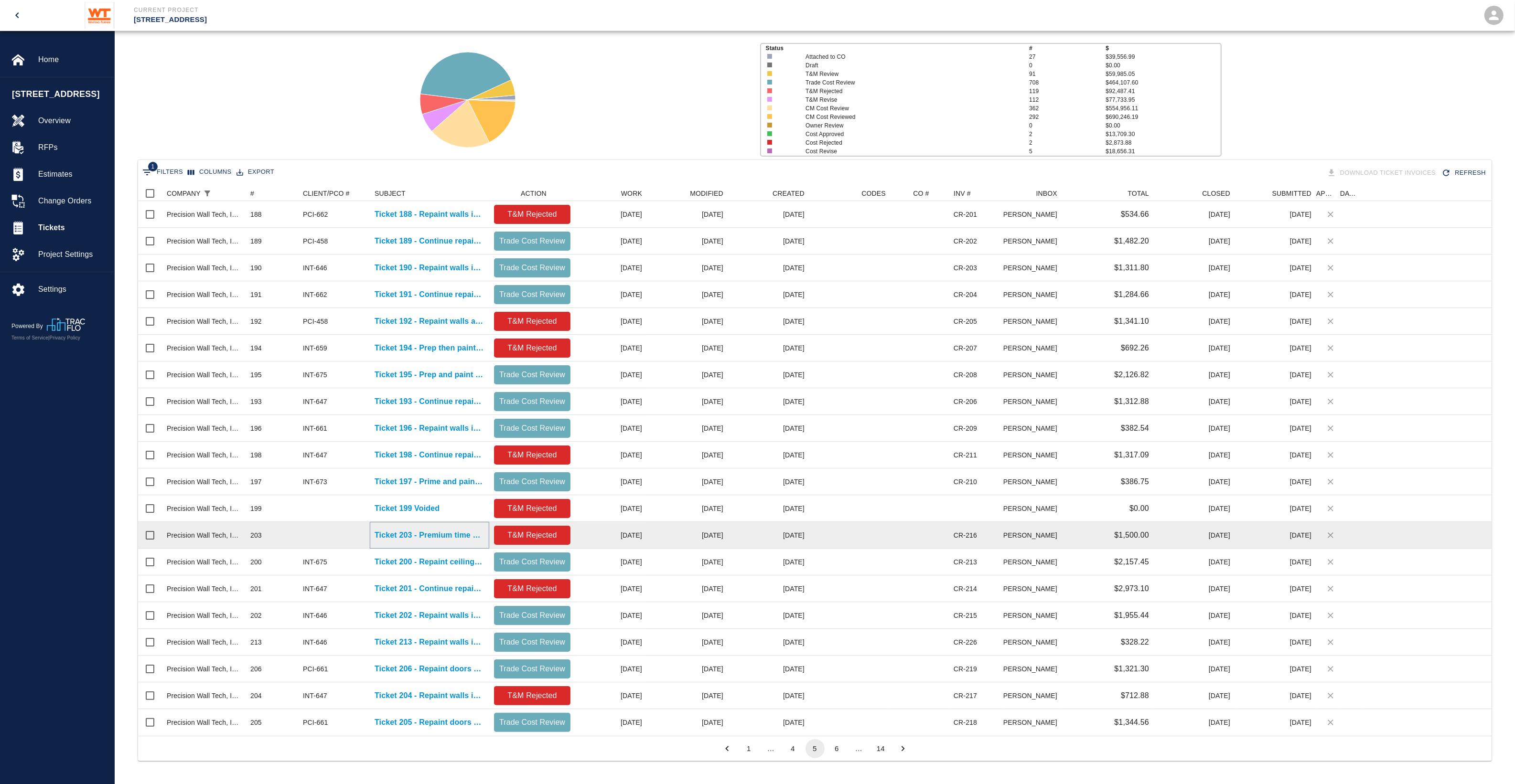
click at [388, 533] on p "Ticket 203 - Premium time work, paint louvers and elevator doors and frames" at bounding box center [429, 535] width 110 height 11
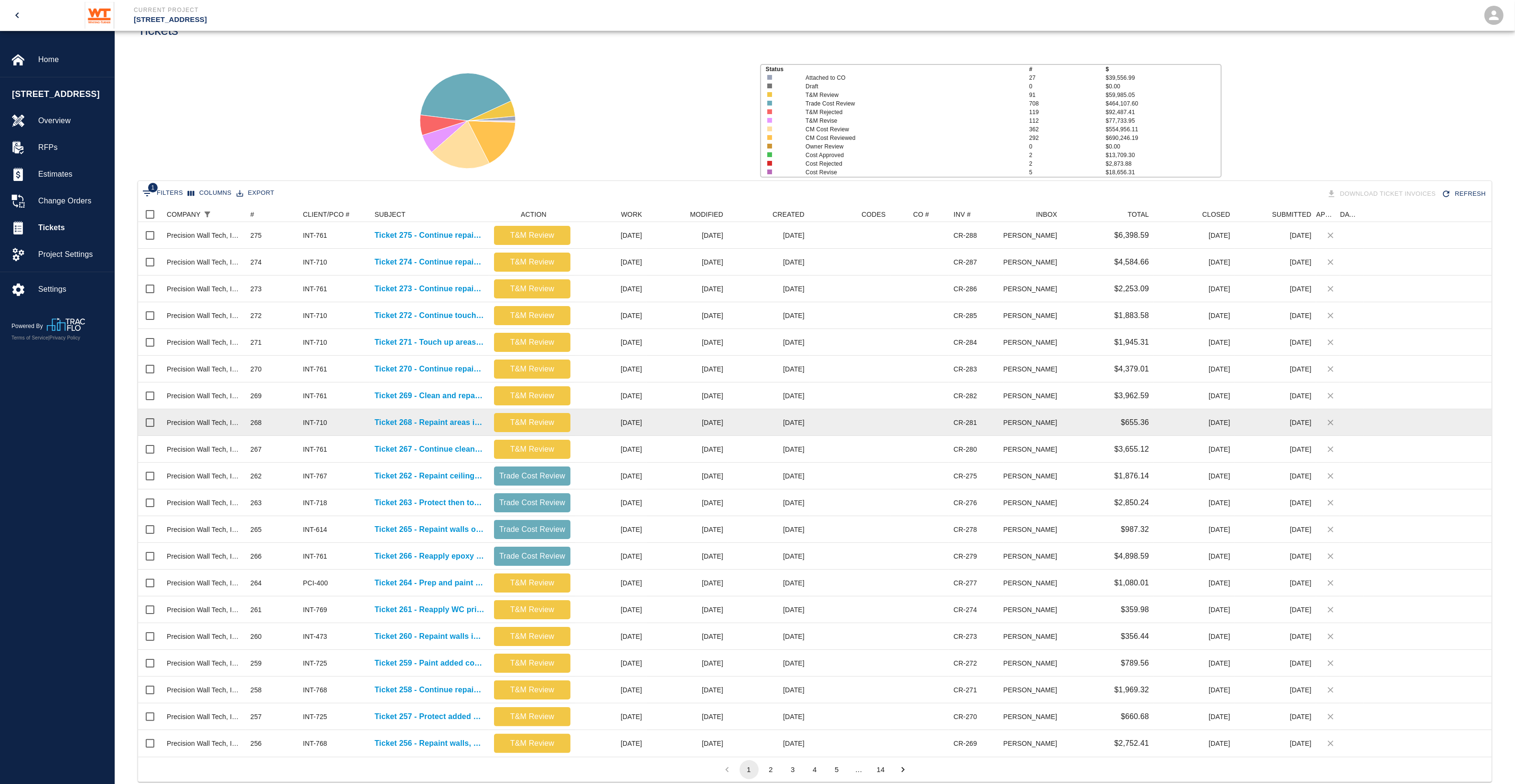
scroll to position [60, 0]
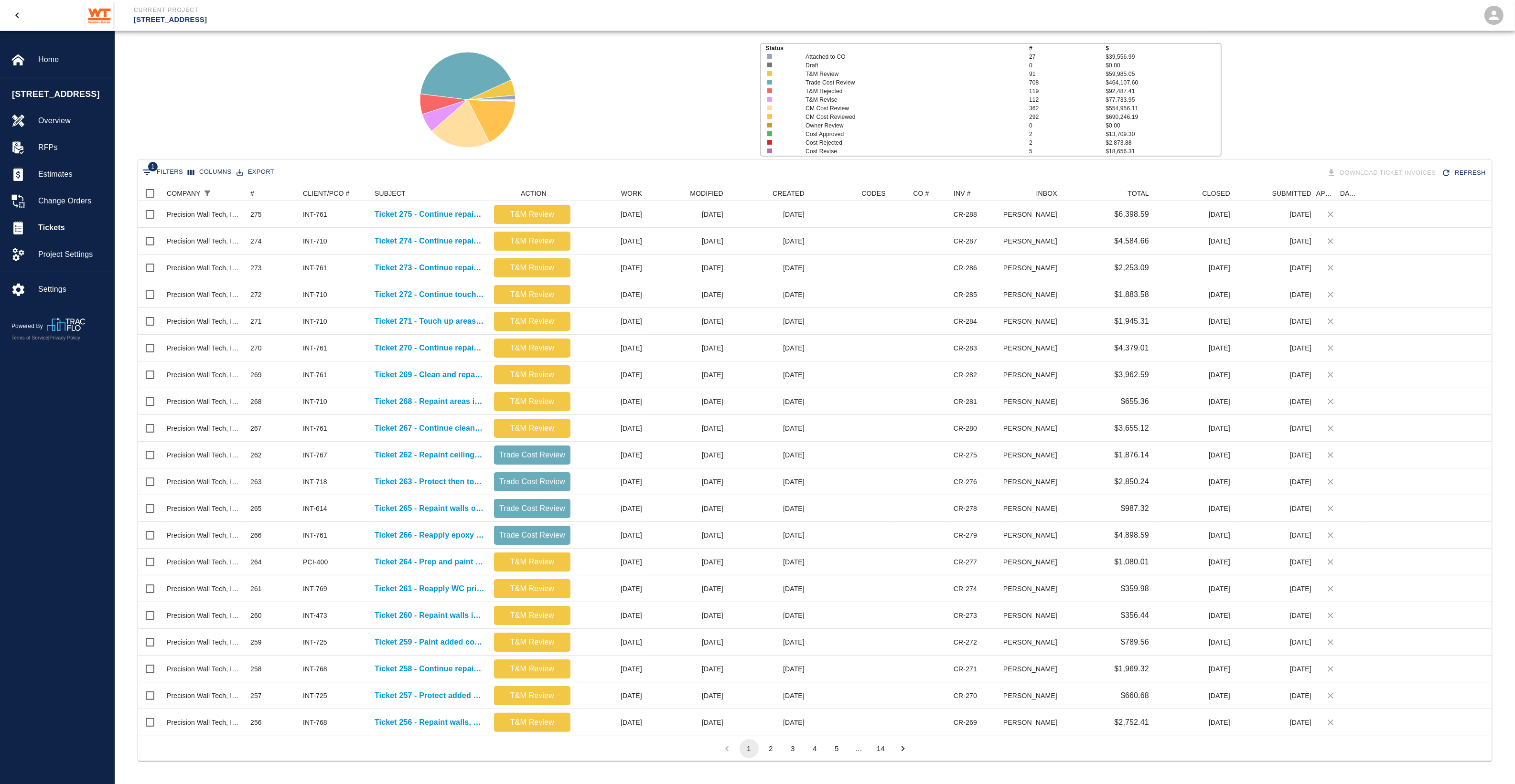
click at [770, 752] on button "2" at bounding box center [771, 749] width 19 height 19
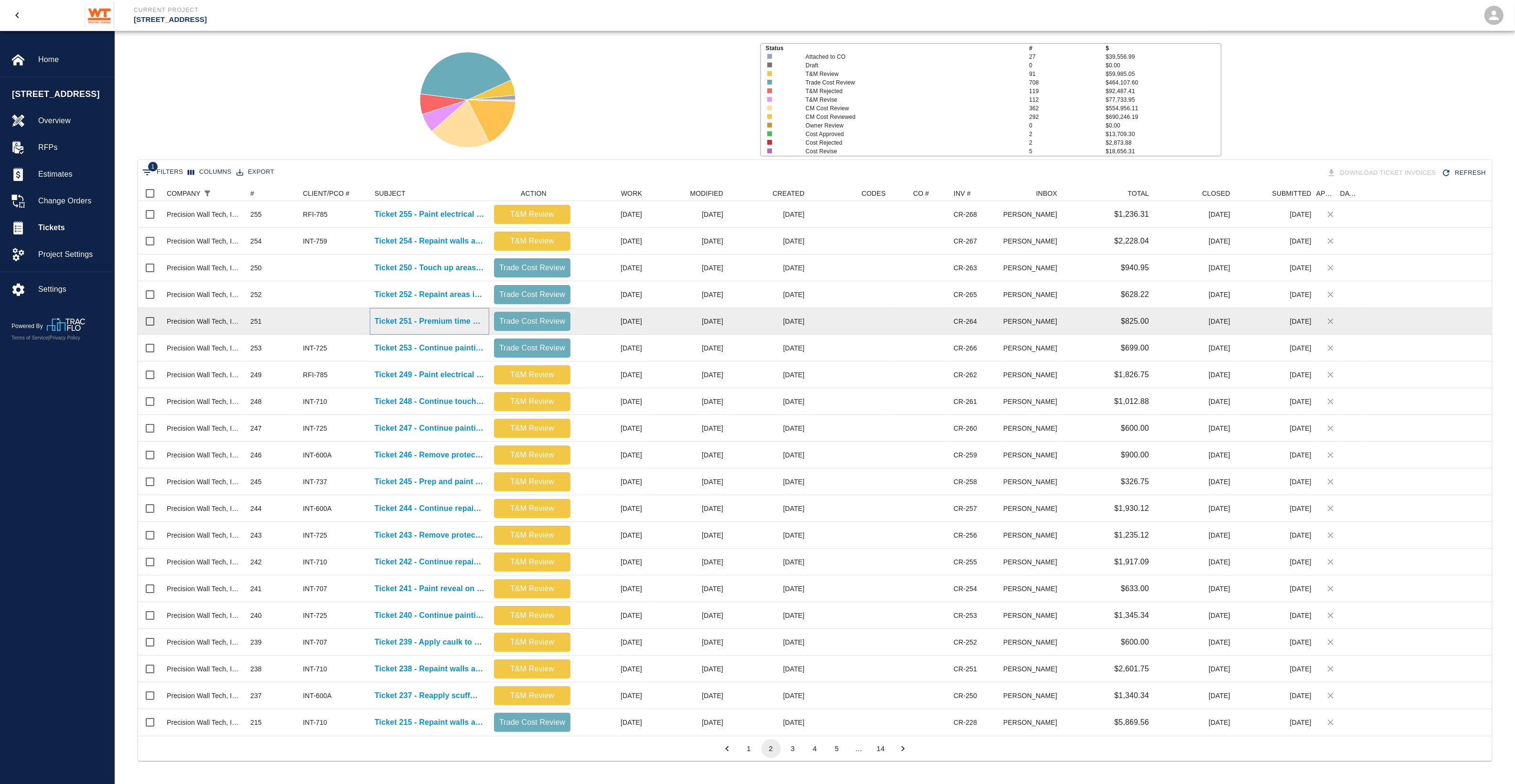
click at [427, 322] on p "Ticket 251 - Premium time work, on 1st floor and B1 level" at bounding box center [429, 321] width 110 height 11
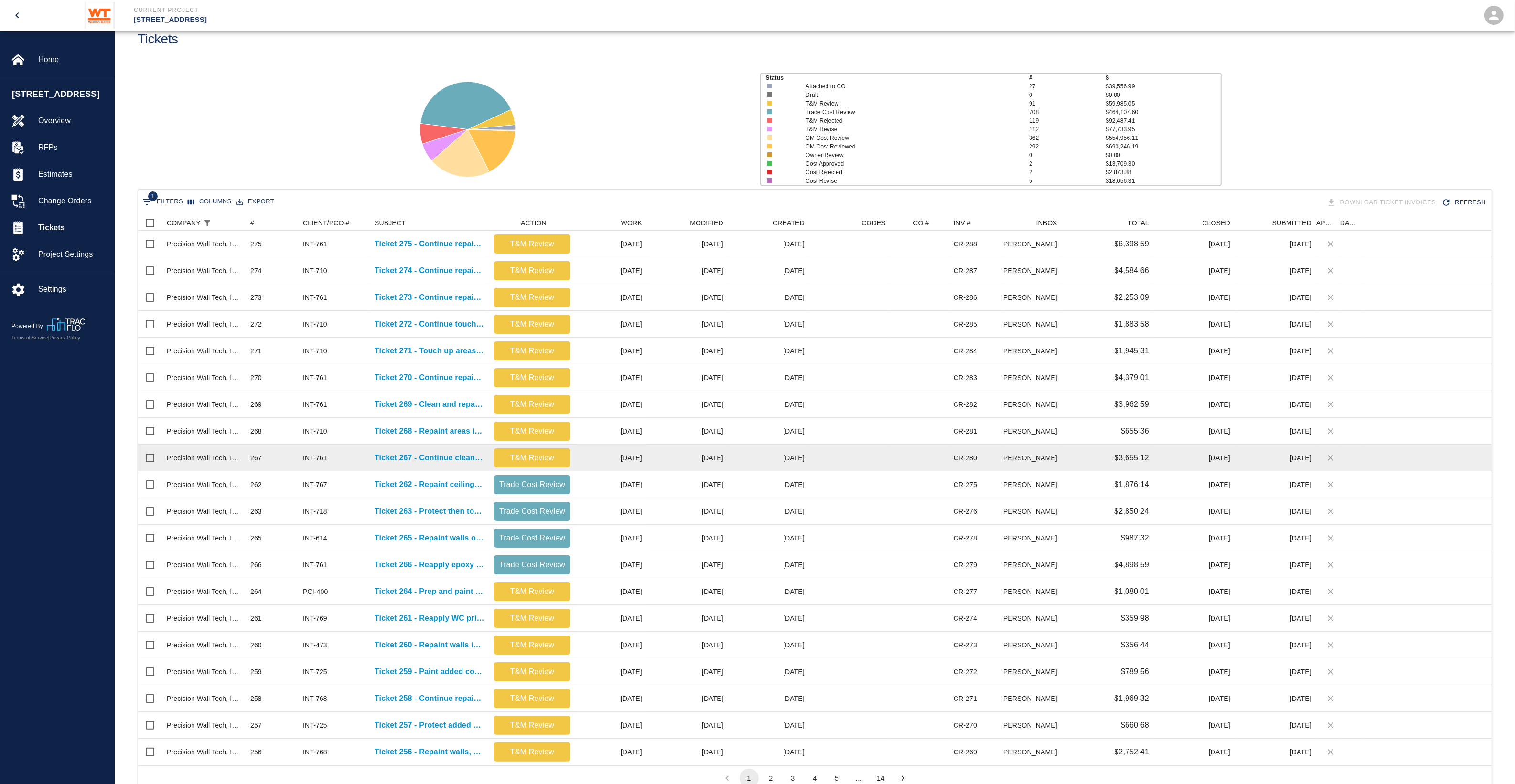
scroll to position [60, 0]
